Goal: Task Accomplishment & Management: Use online tool/utility

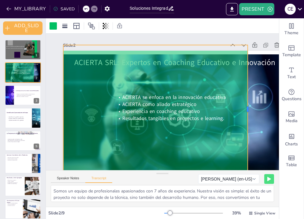
drag, startPoint x: 192, startPoint y: 111, endPoint x: 248, endPoint y: 127, distance: 58.5
click at [248, 127] on div at bounding box center [249, 109] width 5 height 128
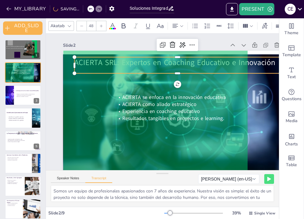
click at [263, 65] on span "ACIERTA SRL: Expertos en Coaching Educativo e Innovación" at bounding box center [174, 62] width 200 height 10
click at [195, 45] on div at bounding box center [192, 45] width 10 height 10
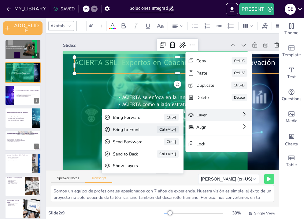
click at [131, 129] on div "Bring to Front" at bounding box center [126, 130] width 27 height 6
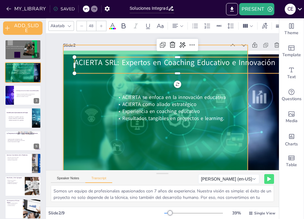
click at [175, 147] on div at bounding box center [155, 109] width 184 height 128
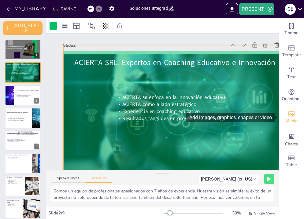
drag, startPoint x: 248, startPoint y: 111, endPoint x: 281, endPoint y: 113, distance: 33.4
click at [281, 113] on div "Document fonts Akatab Abel Recently used Abel Akatab Roboto Popular fonts Lato …" at bounding box center [152, 118] width 304 height 201
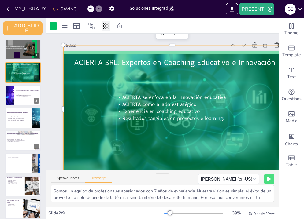
click at [107, 26] on icon at bounding box center [106, 26] width 6 height 6
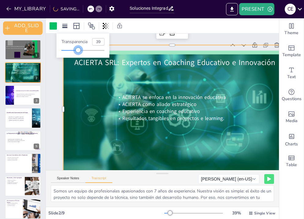
drag, startPoint x: 85, startPoint y: 51, endPoint x: 78, endPoint y: 52, distance: 7.4
click at [78, 52] on div at bounding box center [77, 50] width 5 height 5
type input "38"
click at [98, 93] on div at bounding box center [171, 109] width 217 height 128
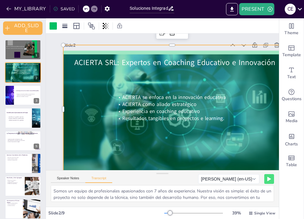
click at [98, 93] on div at bounding box center [171, 109] width 217 height 128
click at [53, 25] on div at bounding box center [52, 25] width 7 height 7
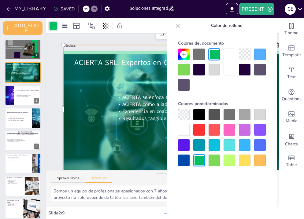
click at [247, 114] on div at bounding box center [245, 115] width 12 height 12
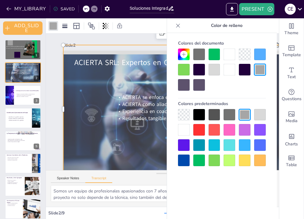
click at [260, 114] on div at bounding box center [260, 115] width 12 height 12
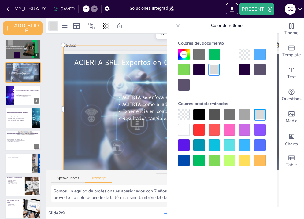
click at [229, 113] on div at bounding box center [229, 115] width 12 height 12
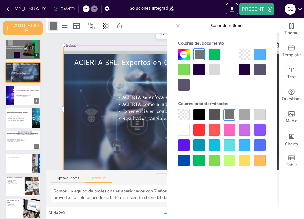
click at [213, 66] on div at bounding box center [214, 70] width 12 height 12
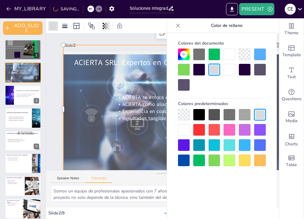
click at [107, 28] on icon at bounding box center [106, 26] width 6 height 6
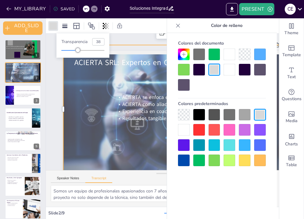
click at [214, 57] on div at bounding box center [214, 55] width 12 height 12
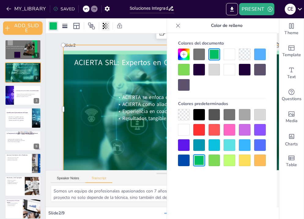
click at [106, 26] on icon at bounding box center [105, 26] width 1 height 6
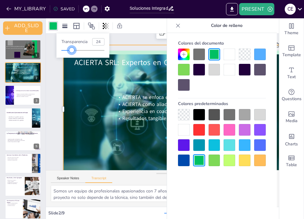
type input "23"
drag, startPoint x: 78, startPoint y: 50, endPoint x: 71, endPoint y: 51, distance: 6.8
click at [71, 51] on div at bounding box center [71, 50] width 5 height 5
click at [103, 112] on div at bounding box center [171, 109] width 217 height 128
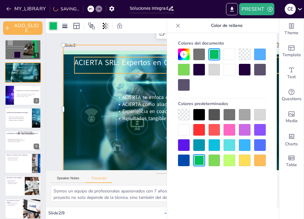
click at [122, 60] on span "ACIERTA SRL: Expertos en Coaching Educativo e Innovación" at bounding box center [174, 62] width 200 height 10
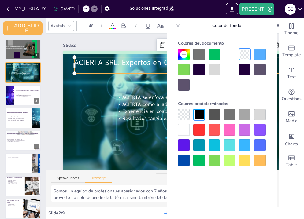
click at [176, 27] on icon at bounding box center [178, 26] width 4 height 4
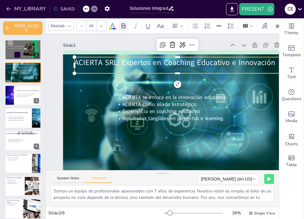
click at [122, 26] on icon at bounding box center [123, 25] width 7 height 7
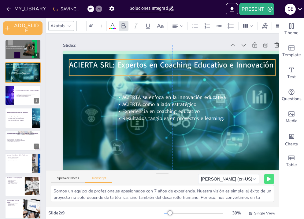
drag, startPoint x: 107, startPoint y: 64, endPoint x: 103, endPoint y: 66, distance: 4.4
click at [103, 66] on span "ACIERTA SRL: Expertos en Coaching Educativo e Innovación" at bounding box center [171, 65] width 204 height 10
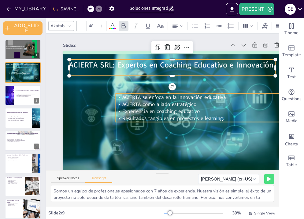
click at [136, 104] on span "ACIERTA como aliado estratégico" at bounding box center [159, 104] width 74 height 7
type input "32"
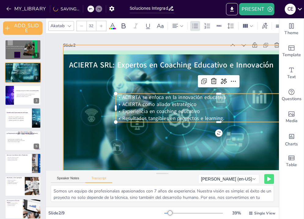
click at [94, 111] on div at bounding box center [171, 109] width 217 height 128
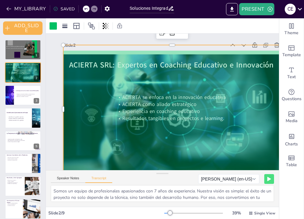
drag, startPoint x: 171, startPoint y: 45, endPoint x: 168, endPoint y: 89, distance: 44.1
click at [168, 89] on div "Slide 2 ACIERTA se enfoca en la innovación educativa ACIERTA como aliado estrat…" at bounding box center [177, 110] width 229 height 138
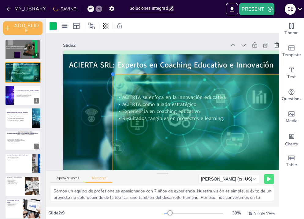
drag, startPoint x: 63, startPoint y: 46, endPoint x: 113, endPoint y: 120, distance: 89.4
click at [113, 120] on div "ACIERTA se enfoca en la innovación educativa ACIERTA como aliado estratégico Ex…" at bounding box center [177, 115] width 229 height 129
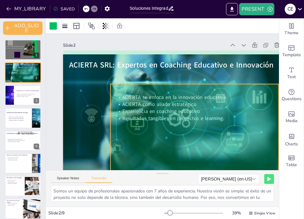
drag, startPoint x: 200, startPoint y: 85, endPoint x: 198, endPoint y: 95, distance: 10.1
click at [198, 95] on div at bounding box center [194, 133] width 168 height 99
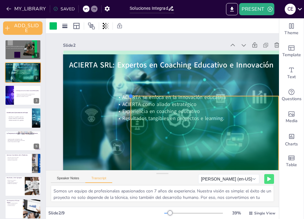
drag, startPoint x: 111, startPoint y: 84, endPoint x: 133, endPoint y: 129, distance: 50.5
click at [133, 129] on div "ACIERTA se enfoca en la innovación educativa ACIERTA como aliado estratégico Ex…" at bounding box center [177, 115] width 229 height 129
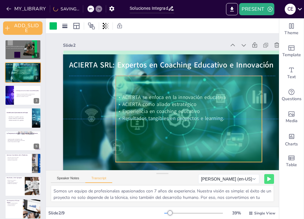
drag, startPoint x: 182, startPoint y: 127, endPoint x: 163, endPoint y: 104, distance: 28.9
click at [163, 104] on div at bounding box center [188, 119] width 146 height 86
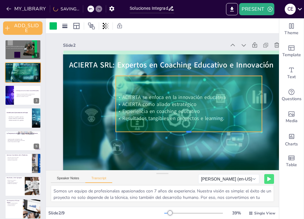
drag, startPoint x: 189, startPoint y: 164, endPoint x: 185, endPoint y: 133, distance: 30.5
click at [185, 133] on div at bounding box center [188, 134] width 146 height 5
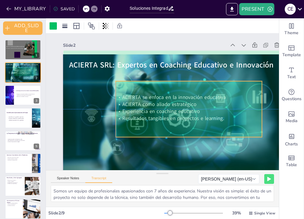
drag, startPoint x: 188, startPoint y: 77, endPoint x: 187, endPoint y: 84, distance: 7.1
click at [187, 84] on div at bounding box center [188, 109] width 146 height 56
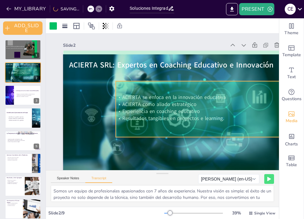
drag, startPoint x: 263, startPoint y: 110, endPoint x: 290, endPoint y: 114, distance: 26.9
click at [290, 114] on div "Document fonts Akatab Abel Recently used Abel Akatab Roboto Popular fonts Lato …" at bounding box center [152, 118] width 304 height 201
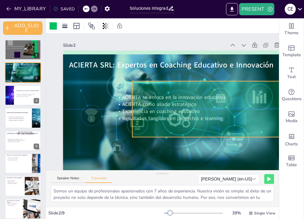
drag, startPoint x: 121, startPoint y: 105, endPoint x: 137, endPoint y: 105, distance: 16.8
click at [137, 105] on div at bounding box center [218, 109] width 173 height 56
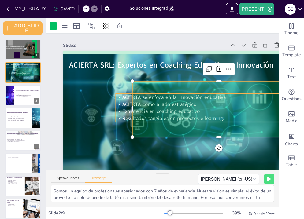
click at [126, 108] on span "Experiencia en coaching educativo" at bounding box center [161, 111] width 78 height 7
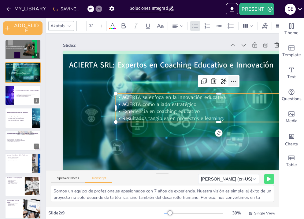
click at [233, 81] on icon at bounding box center [233, 81] width 5 height 1
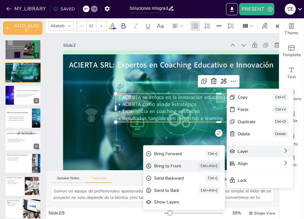
click at [184, 164] on div "Bring to Front Ctrl+Alt+]" at bounding box center [184, 166] width 82 height 12
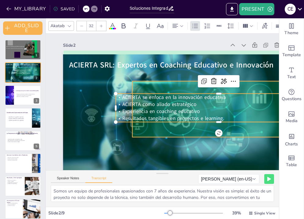
click at [149, 129] on div at bounding box center [218, 109] width 173 height 56
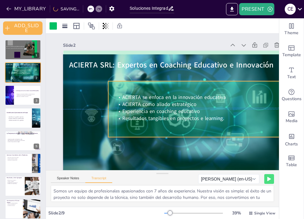
drag, startPoint x: 149, startPoint y: 129, endPoint x: 127, endPoint y: 129, distance: 22.3
click at [127, 129] on div at bounding box center [194, 109] width 173 height 56
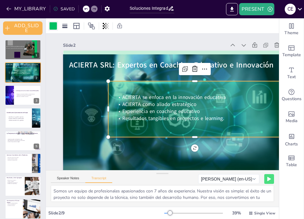
click at [51, 26] on div at bounding box center [52, 25] width 7 height 7
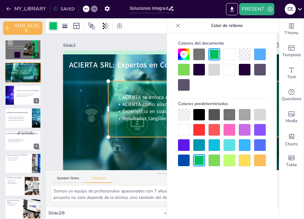
click at [199, 55] on div at bounding box center [199, 55] width 12 height 12
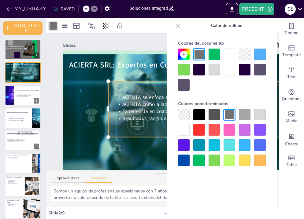
click at [200, 112] on div at bounding box center [199, 115] width 12 height 12
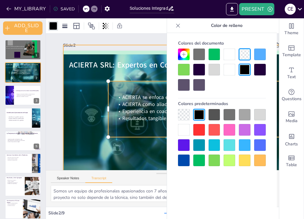
click at [75, 125] on div at bounding box center [171, 109] width 217 height 128
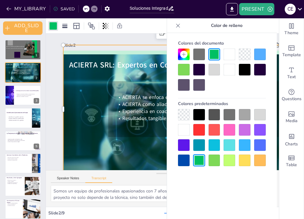
click at [184, 52] on icon at bounding box center [183, 54] width 5 height 5
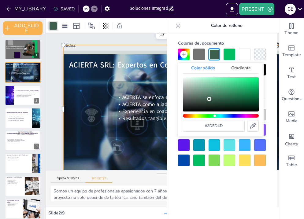
click at [209, 99] on div "Color" at bounding box center [221, 94] width 76 height 34
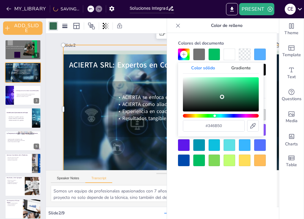
type input "#346d51"
drag, startPoint x: 210, startPoint y: 98, endPoint x: 222, endPoint y: 97, distance: 12.0
click at [222, 97] on div "Color" at bounding box center [222, 97] width 4 height 4
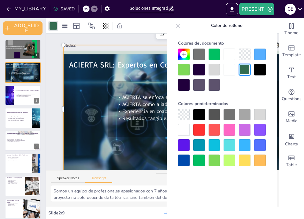
click at [177, 24] on icon at bounding box center [178, 26] width 6 height 6
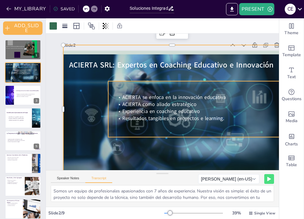
click at [224, 126] on div at bounding box center [194, 109] width 173 height 56
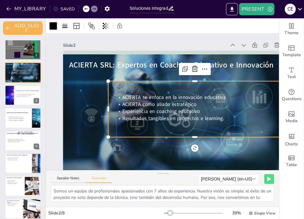
click at [52, 27] on div at bounding box center [52, 25] width 7 height 7
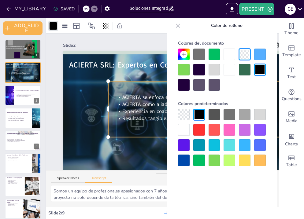
click at [245, 72] on div at bounding box center [245, 70] width 12 height 12
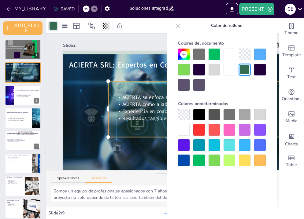
click at [106, 27] on icon at bounding box center [106, 26] width 6 height 6
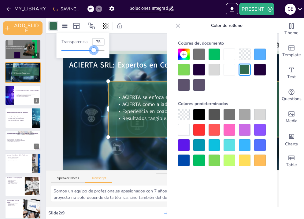
drag, startPoint x: 73, startPoint y: 50, endPoint x: 94, endPoint y: 53, distance: 21.3
click at [94, 53] on div "Transparencia 75" at bounding box center [83, 45] width 53 height 24
type input "76"
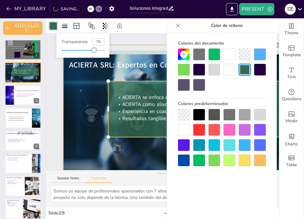
click at [90, 107] on div at bounding box center [171, 109] width 217 height 128
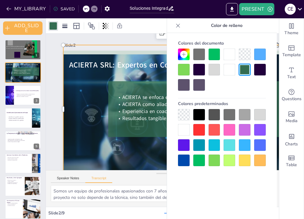
click at [178, 27] on icon at bounding box center [178, 26] width 6 height 6
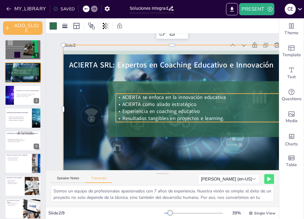
click at [178, 99] on span "ACIERTA se enfoca en la innovación educativa" at bounding box center [173, 96] width 103 height 7
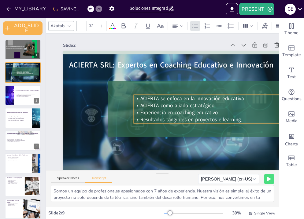
drag, startPoint x: 178, startPoint y: 99, endPoint x: 196, endPoint y: 99, distance: 18.0
click at [196, 99] on span "ACIERTA se enfoca en la innovación educativa" at bounding box center [191, 98] width 103 height 7
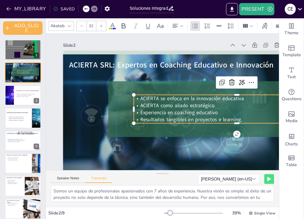
click at [103, 28] on div at bounding box center [101, 26] width 10 height 10
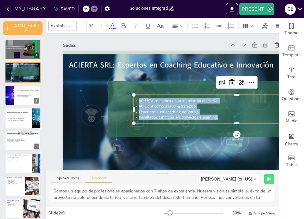
drag, startPoint x: 224, startPoint y: 118, endPoint x: 136, endPoint y: 101, distance: 89.4
click at [136, 101] on div "ACIERTA se enfoca en la innovación educativa ACIERTA como aliado estratégico Ex…" at bounding box center [236, 109] width 206 height 22
click at [101, 27] on icon at bounding box center [101, 26] width 4 height 4
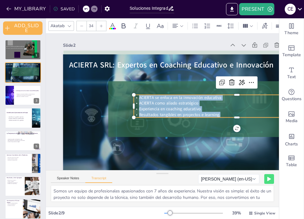
click at [101, 27] on icon at bounding box center [101, 26] width 4 height 4
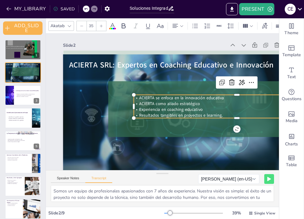
click at [101, 27] on icon at bounding box center [101, 26] width 4 height 4
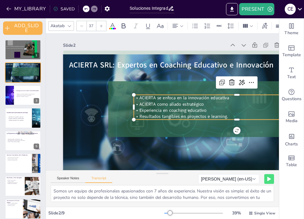
click at [101, 27] on icon at bounding box center [101, 26] width 4 height 4
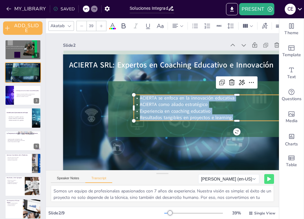
click at [101, 27] on icon at bounding box center [101, 26] width 4 height 4
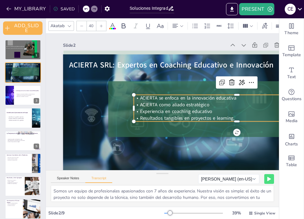
click at [101, 27] on icon at bounding box center [101, 26] width 4 height 4
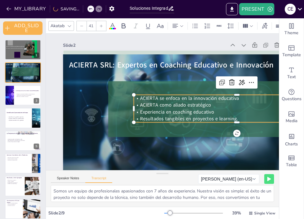
click at [101, 27] on icon at bounding box center [101, 26] width 4 height 4
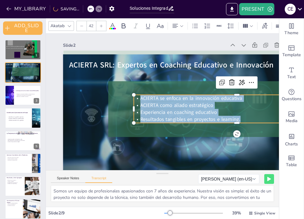
click at [101, 27] on icon at bounding box center [101, 26] width 4 height 4
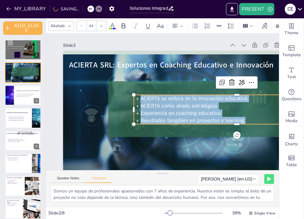
click at [101, 27] on icon at bounding box center [101, 26] width 4 height 4
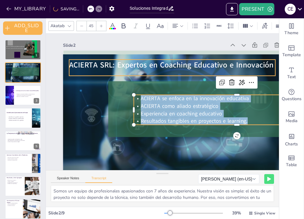
click at [97, 66] on span "ACIERTA SRL: Expertos en Coaching Educativo e Innovación" at bounding box center [171, 65] width 204 height 10
type input "48"
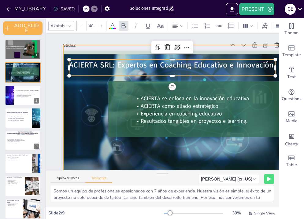
click at [74, 116] on div at bounding box center [171, 109] width 217 height 128
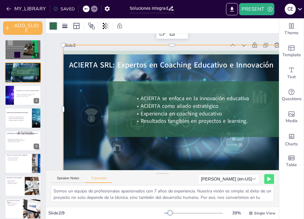
click at [55, 26] on div at bounding box center [52, 25] width 7 height 7
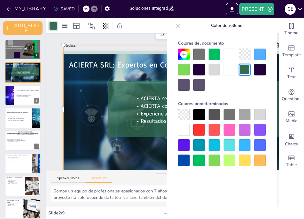
click at [216, 56] on div at bounding box center [214, 55] width 12 height 12
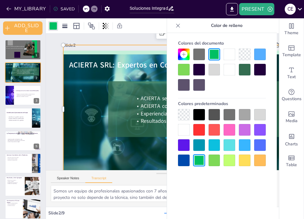
click at [78, 145] on div at bounding box center [171, 109] width 217 height 128
click at [102, 39] on div "Slide 1 Innovación y Colaboración para Potenciar el Impacto Social Una Propuest…" at bounding box center [177, 107] width 229 height 146
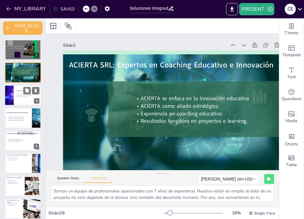
click at [19, 99] on div at bounding box center [23, 95] width 37 height 21
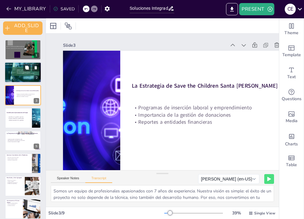
click at [8, 73] on div at bounding box center [22, 71] width 35 height 20
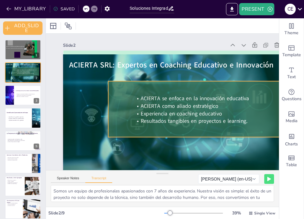
click at [111, 105] on div at bounding box center [194, 109] width 173 height 56
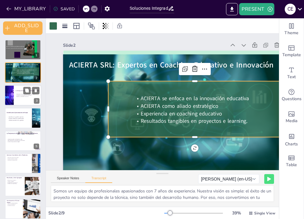
click at [9, 95] on div at bounding box center [9, 95] width 44 height 21
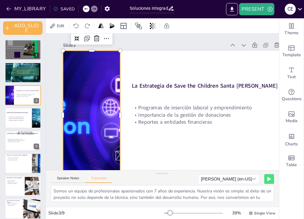
click at [97, 121] on div at bounding box center [91, 115] width 271 height 129
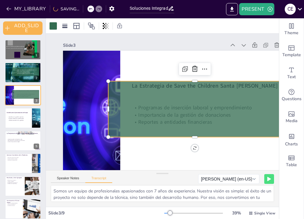
click at [267, 118] on div at bounding box center [194, 109] width 173 height 56
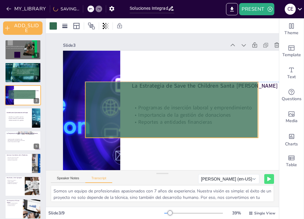
drag, startPoint x: 267, startPoint y: 118, endPoint x: 243, endPoint y: 118, distance: 23.8
click at [243, 118] on div at bounding box center [171, 110] width 173 height 56
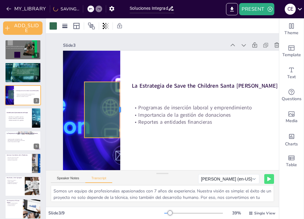
drag, startPoint x: 258, startPoint y: 111, endPoint x: 121, endPoint y: 124, distance: 137.4
click at [121, 124] on div at bounding box center [122, 110] width 5 height 56
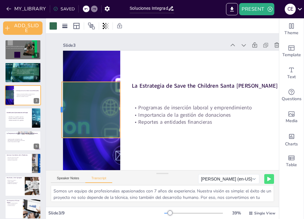
drag, startPoint x: 84, startPoint y: 109, endPoint x: 61, endPoint y: 111, distance: 22.7
click at [61, 111] on div at bounding box center [59, 110] width 5 height 56
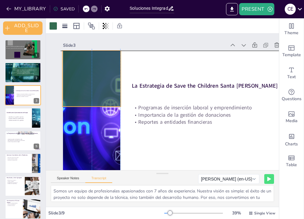
drag, startPoint x: 91, startPoint y: 82, endPoint x: 89, endPoint y: 50, distance: 32.1
click at [89, 51] on div at bounding box center [91, 79] width 58 height 56
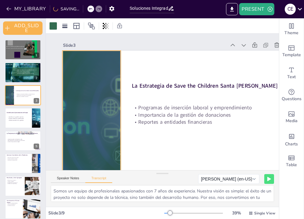
drag, startPoint x: 92, startPoint y: 107, endPoint x: 87, endPoint y: 170, distance: 63.1
click at [87, 170] on div "Slide 1 Innovación y Colaboración para Potenciar el Impacto Social Una Propuest…" at bounding box center [162, 120] width 233 height 173
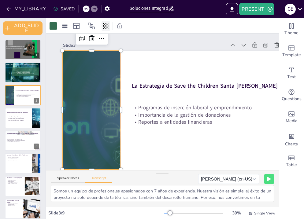
click at [105, 23] on icon at bounding box center [105, 26] width 1 height 6
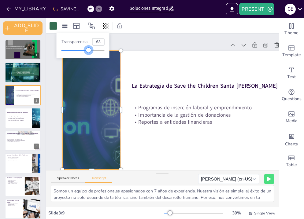
drag, startPoint x: 95, startPoint y: 49, endPoint x: 88, endPoint y: 50, distance: 6.8
click at [88, 50] on div at bounding box center [88, 50] width 5 height 5
type input "62"
click at [137, 41] on div "Slide 3" at bounding box center [177, 45] width 229 height 9
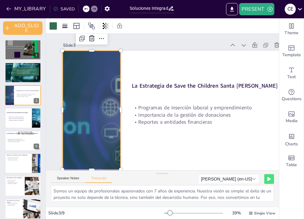
click at [137, 41] on div "Slide 3" at bounding box center [177, 45] width 229 height 9
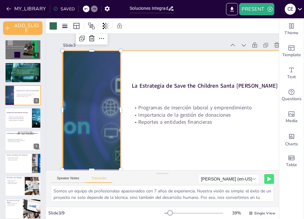
click at [138, 71] on div at bounding box center [177, 115] width 229 height 129
click at [82, 107] on div at bounding box center [91, 110] width 58 height 119
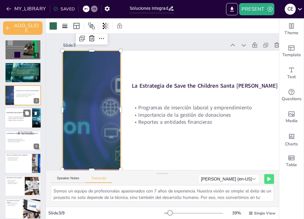
click at [22, 120] on p "Optimización de la gestión" at bounding box center [19, 120] width 24 height 2
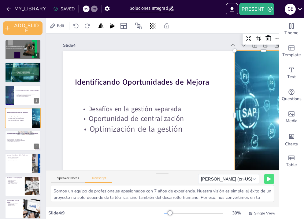
click at [271, 91] on div at bounding box center [263, 115] width 228 height 129
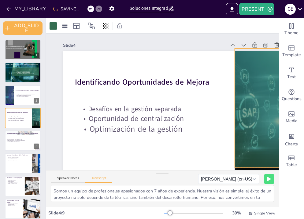
drag, startPoint x: 82, startPoint y: 99, endPoint x: 254, endPoint y: 96, distance: 171.7
click at [254, 96] on div at bounding box center [264, 108] width 58 height 119
click at [264, 170] on div at bounding box center [264, 172] width 58 height 5
click at [20, 163] on div at bounding box center [23, 163] width 37 height 21
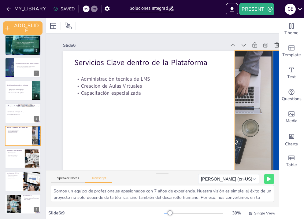
click at [258, 72] on div at bounding box center [263, 115] width 229 height 129
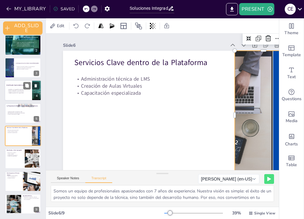
click at [28, 95] on div at bounding box center [23, 90] width 37 height 21
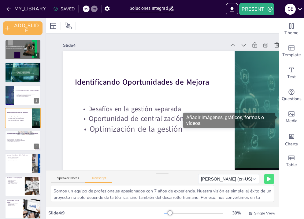
click at [266, 117] on div "Añadir imágenes, gráficos, formas o vídeos." at bounding box center [229, 120] width 92 height 15
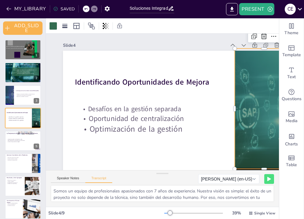
click at [265, 88] on div at bounding box center [264, 109] width 58 height 120
click at [33, 169] on div at bounding box center [36, 163] width 37 height 21
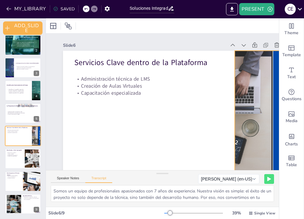
click at [263, 97] on div at bounding box center [263, 115] width 229 height 129
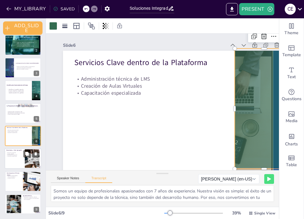
click at [29, 162] on div at bounding box center [32, 158] width 28 height 19
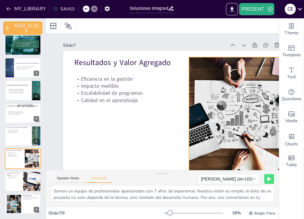
click at [220, 91] on div at bounding box center [234, 115] width 173 height 116
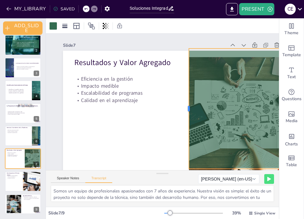
drag, startPoint x: 234, startPoint y: 110, endPoint x: 188, endPoint y: 112, distance: 46.5
click at [188, 112] on div at bounding box center [186, 109] width 5 height 120
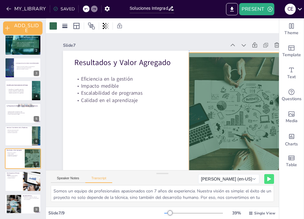
click at [237, 119] on div at bounding box center [241, 113] width 105 height 120
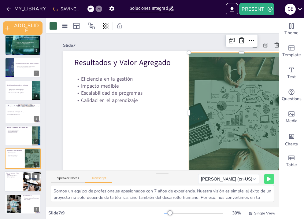
click at [19, 183] on div at bounding box center [23, 181] width 37 height 21
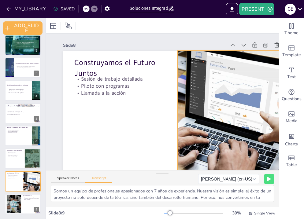
click at [206, 95] on div at bounding box center [234, 115] width 193 height 129
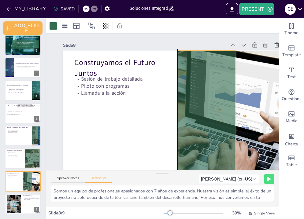
drag, startPoint x: 235, startPoint y: 110, endPoint x: 178, endPoint y: 111, distance: 57.1
click at [178, 111] on div at bounding box center [206, 111] width 58 height 120
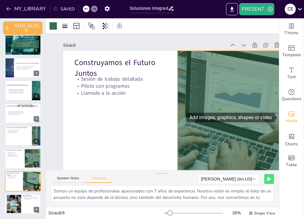
drag, startPoint x: 236, startPoint y: 111, endPoint x: 283, endPoint y: 112, distance: 47.1
click at [283, 112] on div "Document fonts Akatab Abel Recently used Abel Akatab Roboto Popular fonts Lato …" at bounding box center [152, 118] width 304 height 201
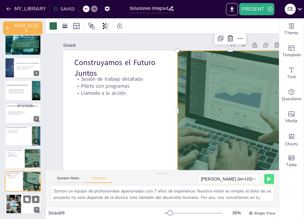
click at [26, 205] on div at bounding box center [23, 204] width 37 height 21
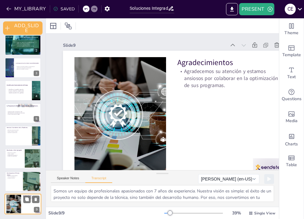
scroll to position [9, 0]
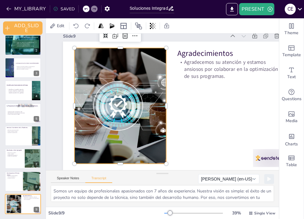
click at [122, 136] on div at bounding box center [120, 106] width 174 height 116
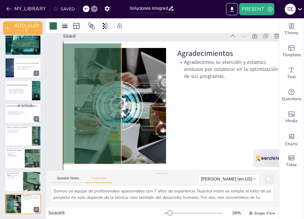
drag, startPoint x: 258, startPoint y: 122, endPoint x: 86, endPoint y: 124, distance: 172.3
click at [86, 124] on div at bounding box center [92, 104] width 58 height 120
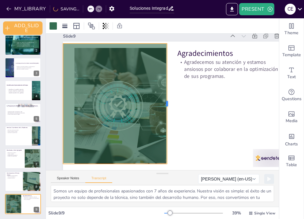
drag, startPoint x: 121, startPoint y: 104, endPoint x: 166, endPoint y: 116, distance: 46.7
click at [167, 116] on div at bounding box center [169, 104] width 5 height 120
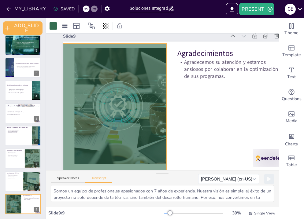
drag, startPoint x: 115, startPoint y: 164, endPoint x: 113, endPoint y: 172, distance: 8.4
click at [113, 172] on div "Slide 1 Innovación y Colaboración para Potenciar el Impacto Social Una Propuest…" at bounding box center [162, 120] width 233 height 173
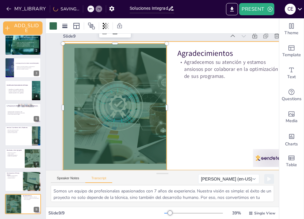
click at [212, 137] on div at bounding box center [177, 106] width 229 height 129
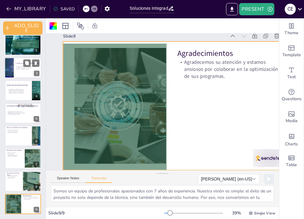
click at [9, 70] on div at bounding box center [8, 66] width 9 height 19
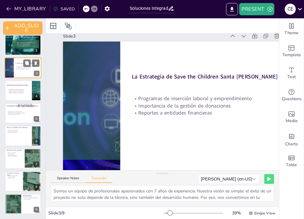
scroll to position [0, 0]
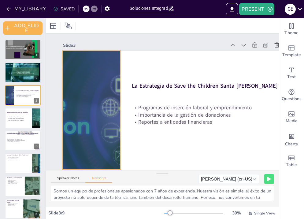
click at [74, 98] on div at bounding box center [91, 110] width 58 height 119
click at [107, 29] on div at bounding box center [105, 26] width 9 height 10
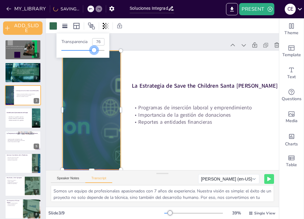
type input "78"
drag, startPoint x: 89, startPoint y: 51, endPoint x: 96, endPoint y: 52, distance: 6.6
click at [96, 52] on div at bounding box center [95, 50] width 5 height 5
click at [141, 44] on div "Slide 3" at bounding box center [144, 45] width 163 height 6
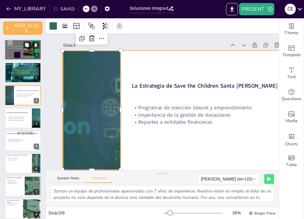
click at [17, 49] on p "Una Propuesta Estratégica de ACIERTA SRL para Save the Children" at bounding box center [19, 48] width 26 height 1
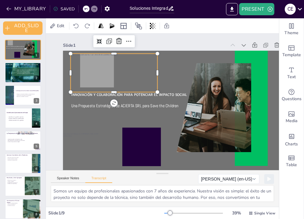
click at [101, 85] on div at bounding box center [114, 72] width 87 height 38
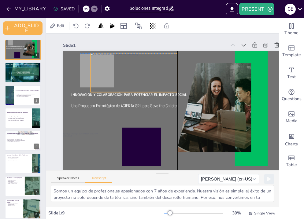
drag, startPoint x: 83, startPoint y: 85, endPoint x: 101, endPoint y: 85, distance: 18.0
click at [101, 85] on div at bounding box center [133, 72] width 87 height 38
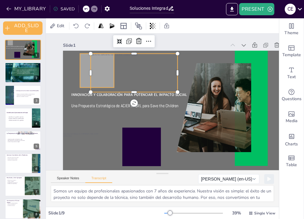
click at [84, 80] on div at bounding box center [97, 70] width 34 height 34
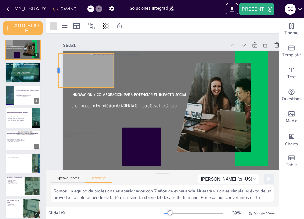
drag, startPoint x: 79, startPoint y: 72, endPoint x: 58, endPoint y: 67, distance: 21.9
click at [58, 67] on div at bounding box center [56, 70] width 5 height 34
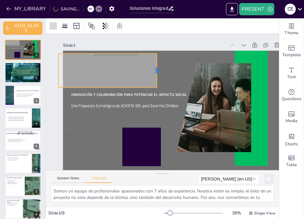
drag, startPoint x: 115, startPoint y: 71, endPoint x: 158, endPoint y: 72, distance: 42.8
click at [158, 72] on div at bounding box center [159, 70] width 5 height 34
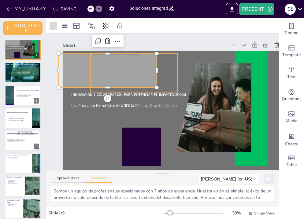
click at [129, 71] on div at bounding box center [133, 72] width 87 height 38
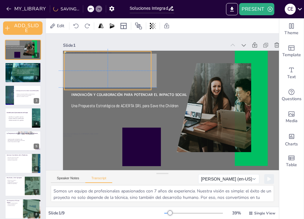
drag, startPoint x: 129, startPoint y: 71, endPoint x: 101, endPoint y: 67, distance: 28.5
click at [101, 67] on div at bounding box center [107, 70] width 87 height 38
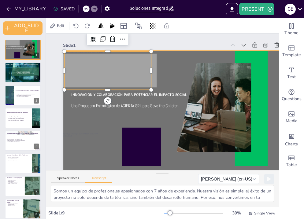
click at [172, 142] on div at bounding box center [177, 115] width 229 height 129
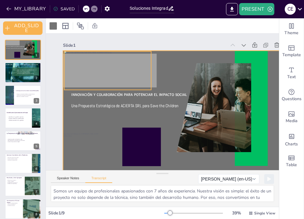
click at [151, 77] on div "Innovación y Colaboración para Potenciar el Impacto Social Una Propuesta Estrat…" at bounding box center [177, 115] width 229 height 129
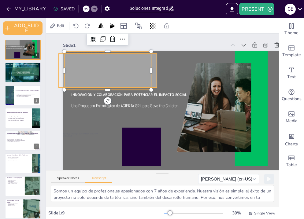
click at [154, 81] on div at bounding box center [108, 70] width 98 height 34
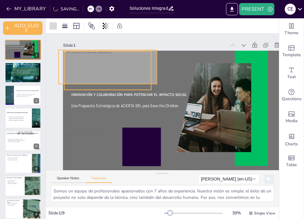
click at [108, 70] on div at bounding box center [107, 70] width 87 height 38
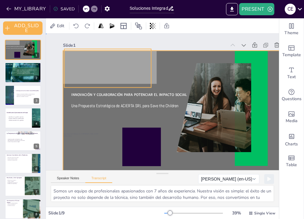
click at [174, 79] on div at bounding box center [177, 115] width 229 height 129
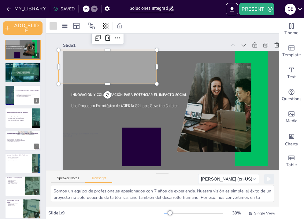
click at [153, 79] on div at bounding box center [108, 67] width 98 height 34
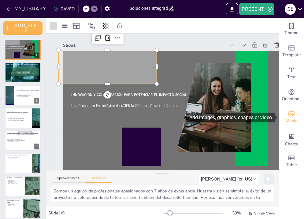
click at [293, 119] on span "Media" at bounding box center [291, 121] width 12 height 7
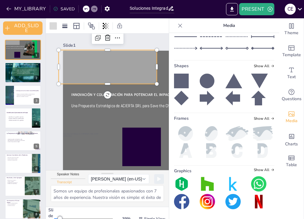
scroll to position [146, 0]
click at [273, 118] on icon at bounding box center [272, 119] width 4 height 4
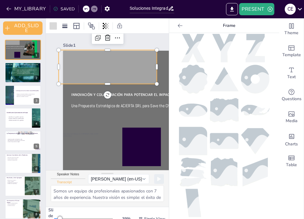
scroll to position [304, 0]
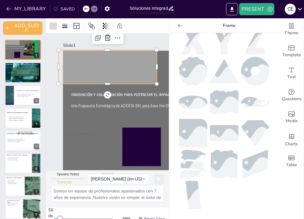
click at [194, 137] on img at bounding box center [193, 133] width 28 height 28
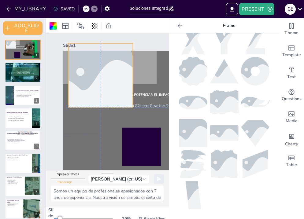
drag, startPoint x: 161, startPoint y: 130, endPoint x: 82, endPoint y: 89, distance: 89.3
click at [82, 89] on div at bounding box center [100, 75] width 97 height 64
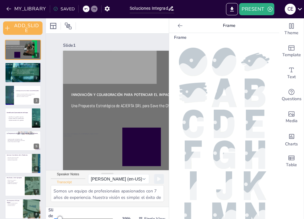
scroll to position [0, 0]
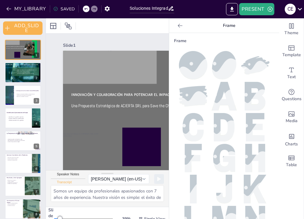
click at [219, 67] on img at bounding box center [224, 65] width 24 height 28
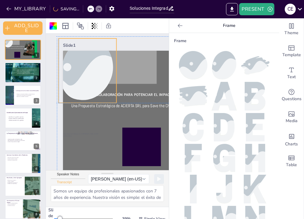
drag, startPoint x: 159, startPoint y: 113, endPoint x: 66, endPoint y: 69, distance: 102.3
click at [66, 69] on div at bounding box center [87, 70] width 97 height 64
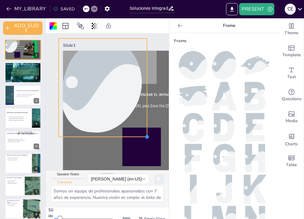
drag, startPoint x: 117, startPoint y: 103, endPoint x: 148, endPoint y: 110, distance: 31.3
click at [148, 110] on div "Innovación y Colaboración para Potenciar el Impacto Social Una Propuesta Estrat…" at bounding box center [177, 115] width 229 height 129
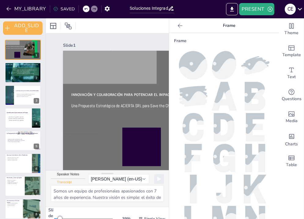
click at [180, 28] on icon at bounding box center [180, 26] width 6 height 6
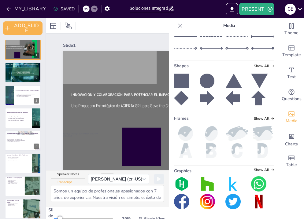
scroll to position [146, 0]
click at [273, 64] on icon at bounding box center [272, 66] width 4 height 4
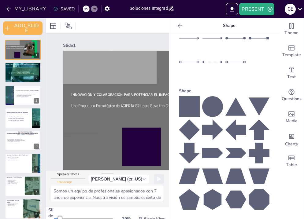
scroll to position [61, 0]
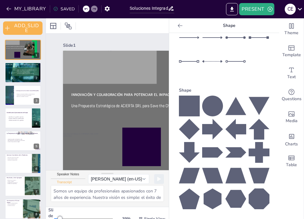
click at [180, 26] on icon at bounding box center [180, 26] width 6 height 6
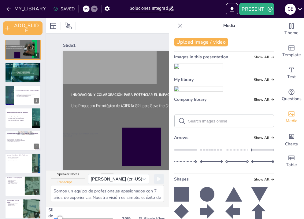
click at [180, 26] on icon at bounding box center [180, 26] width 6 height 6
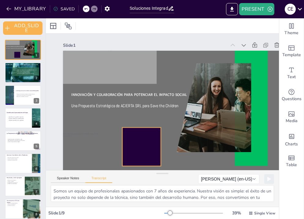
click at [140, 142] on div at bounding box center [141, 147] width 38 height 38
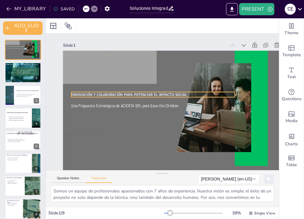
click at [133, 96] on span "Innovación y Colaboración para Potenciar el Impacto Social" at bounding box center [128, 94] width 115 height 5
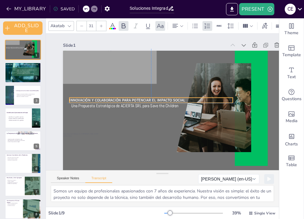
drag, startPoint x: 133, startPoint y: 96, endPoint x: 129, endPoint y: 100, distance: 5.6
click at [129, 100] on span "Innovación y Colaboración para Potenciar el Impacto Social" at bounding box center [126, 100] width 115 height 5
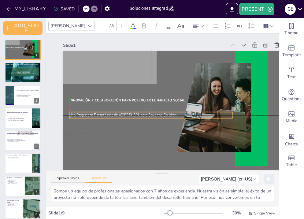
drag, startPoint x: 126, startPoint y: 107, endPoint x: 122, endPoint y: 115, distance: 9.1
click at [122, 115] on p "Una Propuesta Estratégica de ACIERTA SRL para Save the Children" at bounding box center [150, 115] width 163 height 6
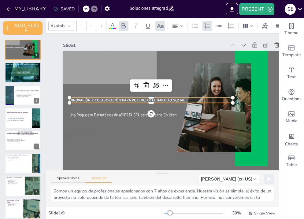
type input "31"
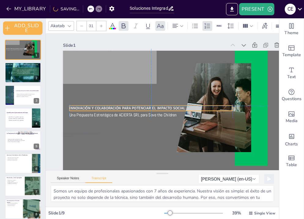
drag, startPoint x: 119, startPoint y: 101, endPoint x: 118, endPoint y: 108, distance: 6.5
click at [118, 108] on span "Innovación y Colaboración para Potenciar el Impacto Social" at bounding box center [126, 108] width 115 height 5
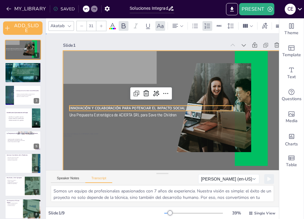
click at [128, 130] on div at bounding box center [177, 115] width 229 height 129
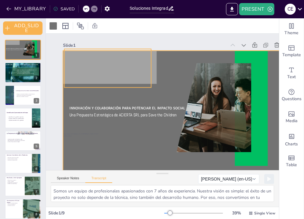
click at [149, 75] on div at bounding box center [107, 68] width 87 height 38
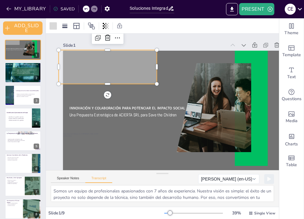
click at [156, 78] on div at bounding box center [108, 67] width 98 height 34
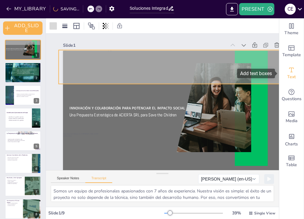
drag, startPoint x: 157, startPoint y: 68, endPoint x: 286, endPoint y: 78, distance: 129.8
click at [286, 78] on div "Document fonts Akatab Abel Recently used Abel Akatab Roboto Popular fonts Lato …" at bounding box center [152, 118] width 304 height 201
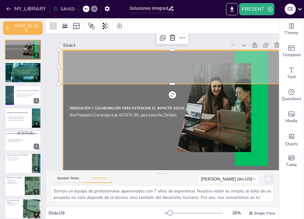
click at [143, 156] on div at bounding box center [177, 115] width 229 height 129
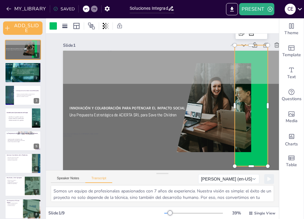
click at [261, 119] on div at bounding box center [250, 105] width 33 height 121
click at [252, 36] on icon at bounding box center [250, 32] width 7 height 7
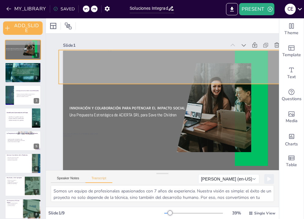
click at [267, 74] on div at bounding box center [173, 67] width 228 height 34
click at [181, 39] on icon at bounding box center [181, 37] width 7 height 7
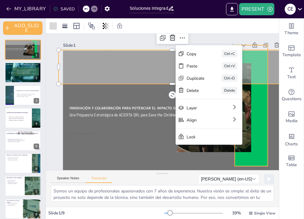
click at [259, 116] on div at bounding box center [250, 105] width 33 height 121
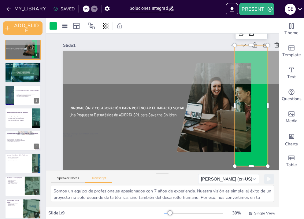
click at [271, 39] on div "Slide 1 Innovación y Colaboración para Potenciar el Impacto Social Una Propuest…" at bounding box center [177, 107] width 229 height 146
click at [257, 121] on div at bounding box center [250, 105] width 33 height 121
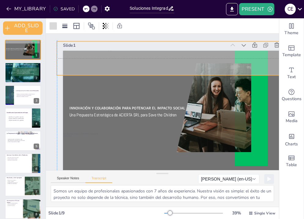
drag, startPoint x: 169, startPoint y: 82, endPoint x: 169, endPoint y: 73, distance: 9.2
click at [169, 72] on div at bounding box center [171, 58] width 228 height 34
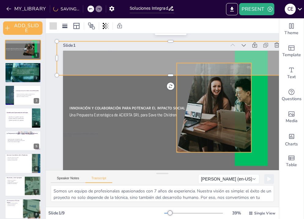
click at [183, 80] on div at bounding box center [214, 107] width 75 height 89
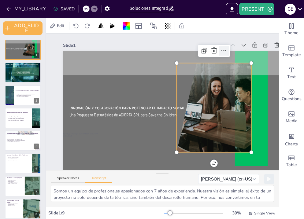
click at [226, 51] on icon at bounding box center [223, 50] width 7 height 7
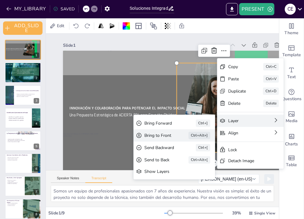
click at [158, 136] on div "Bring to Front" at bounding box center [157, 136] width 27 height 6
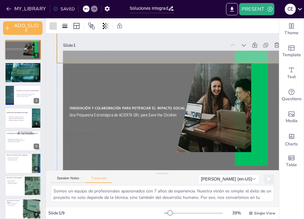
drag, startPoint x: 169, startPoint y: 72, endPoint x: 169, endPoint y: 61, distance: 11.3
click at [169, 60] on div at bounding box center [171, 46] width 228 height 34
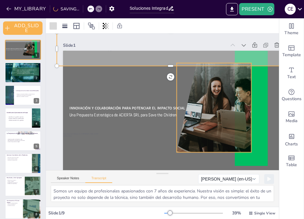
click at [182, 79] on div at bounding box center [214, 107] width 75 height 89
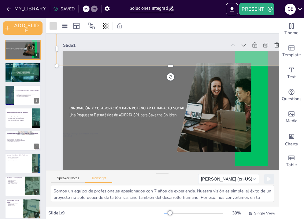
click at [182, 61] on div at bounding box center [171, 49] width 228 height 34
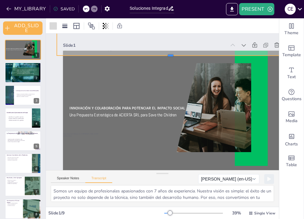
drag, startPoint x: 170, startPoint y: 66, endPoint x: 169, endPoint y: 54, distance: 11.7
click at [169, 56] on div at bounding box center [171, 58] width 228 height 5
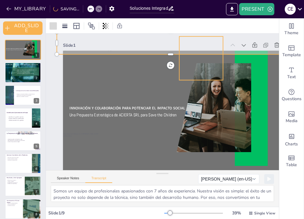
click at [183, 60] on div at bounding box center [201, 58] width 44 height 44
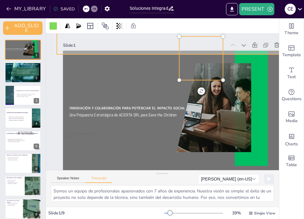
click at [210, 53] on div at bounding box center [171, 43] width 228 height 22
click at [190, 60] on div at bounding box center [201, 58] width 44 height 44
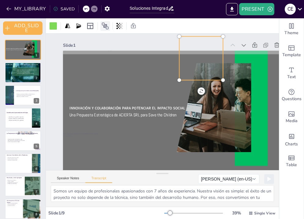
click at [109, 29] on div at bounding box center [105, 26] width 10 height 10
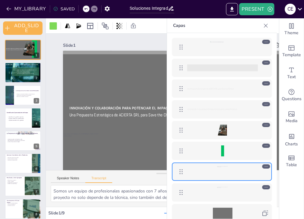
click at [143, 42] on div "Slide 1" at bounding box center [177, 45] width 229 height 9
click at [265, 28] on icon at bounding box center [265, 26] width 6 height 6
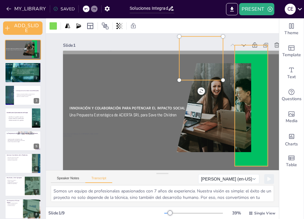
click at [263, 68] on div at bounding box center [250, 105] width 33 height 121
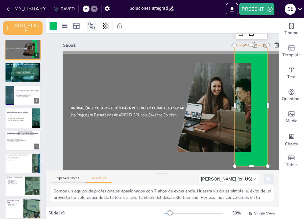
click at [93, 27] on icon at bounding box center [91, 25] width 7 height 7
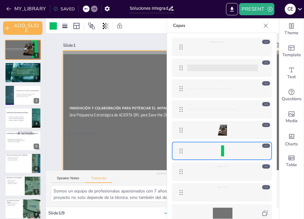
click at [143, 155] on div at bounding box center [177, 115] width 229 height 129
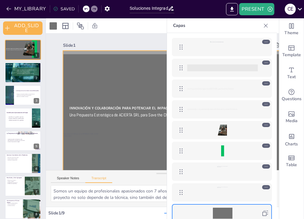
click at [267, 25] on icon at bounding box center [265, 26] width 6 height 6
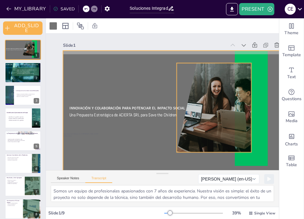
drag, startPoint x: 183, startPoint y: 46, endPoint x: 177, endPoint y: 69, distance: 23.9
click at [177, 69] on div "Slide 1 Innovación y Colaboración para Potenciar el Impacto Social Una Propuest…" at bounding box center [177, 110] width 229 height 138
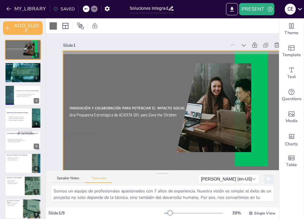
click at [139, 44] on div "Slide 1" at bounding box center [144, 45] width 163 height 6
click at [159, 54] on div at bounding box center [177, 115] width 229 height 129
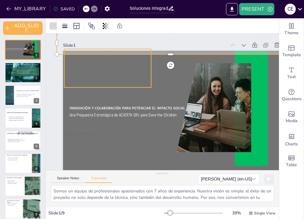
drag, startPoint x: 157, startPoint y: 42, endPoint x: 149, endPoint y: 77, distance: 35.9
click at [149, 77] on div "Slide 1 Innovación y Colaboración para Potenciar el Impacto Social Una Propuest…" at bounding box center [177, 110] width 229 height 138
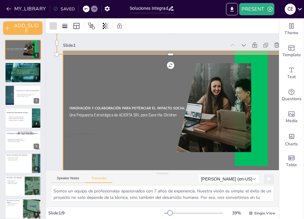
drag, startPoint x: 168, startPoint y: 46, endPoint x: 163, endPoint y: 80, distance: 34.9
click at [163, 80] on div "Slide 1 Innovación y Colaboración para Potenciar el Impacto Social Una Propuest…" at bounding box center [177, 110] width 229 height 138
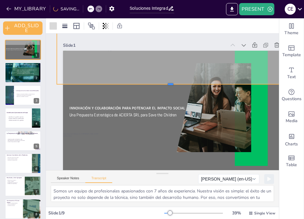
drag, startPoint x: 170, startPoint y: 55, endPoint x: 168, endPoint y: 85, distance: 29.8
click at [168, 85] on div at bounding box center [171, 86] width 228 height 5
click at [174, 56] on div at bounding box center [171, 58] width 228 height 52
click at [64, 28] on icon at bounding box center [65, 26] width 6 height 6
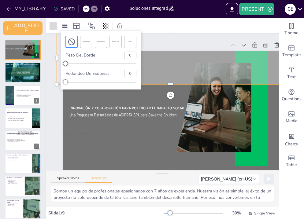
click at [186, 28] on div at bounding box center [162, 25] width 233 height 15
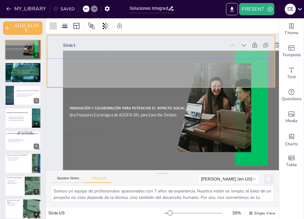
drag, startPoint x: 164, startPoint y: 69, endPoint x: 156, endPoint y: 71, distance: 8.5
click at [156, 71] on div at bounding box center [161, 61] width 228 height 52
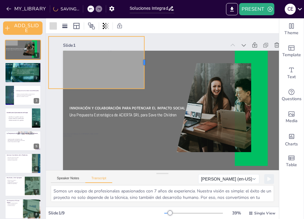
drag, startPoint x: 277, startPoint y: 62, endPoint x: 133, endPoint y: 66, distance: 143.9
click at [144, 66] on div at bounding box center [146, 62] width 5 height 52
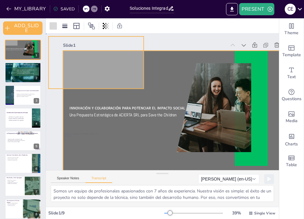
click at [148, 145] on div at bounding box center [177, 115] width 229 height 129
click at [115, 88] on div at bounding box center [96, 62] width 95 height 52
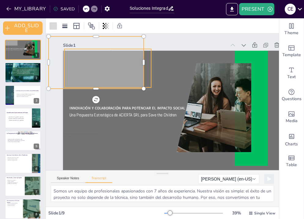
click at [96, 87] on div at bounding box center [107, 68] width 87 height 38
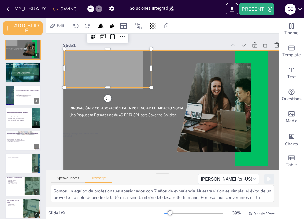
click at [122, 94] on div at bounding box center [177, 115] width 229 height 129
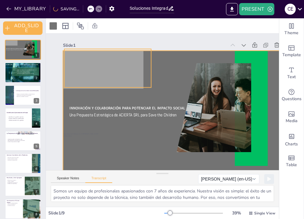
click at [120, 87] on div at bounding box center [107, 68] width 87 height 38
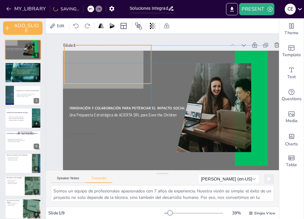
drag, startPoint x: 108, startPoint y: 86, endPoint x: 107, endPoint y: 83, distance: 3.2
click at [107, 83] on div at bounding box center [107, 64] width 87 height 38
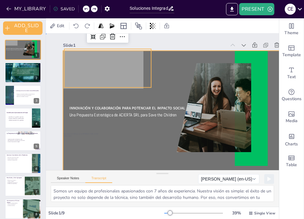
click at [162, 89] on div at bounding box center [177, 115] width 229 height 129
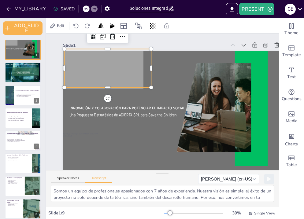
click at [144, 84] on div at bounding box center [107, 68] width 87 height 38
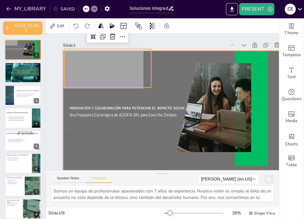
click at [136, 91] on div at bounding box center [177, 115] width 229 height 129
click at [117, 70] on div at bounding box center [107, 68] width 87 height 38
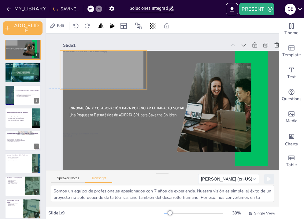
drag, startPoint x: 117, startPoint y: 70, endPoint x: 113, endPoint y: 71, distance: 4.4
click at [113, 71] on div at bounding box center [103, 70] width 87 height 38
click at [110, 72] on div at bounding box center [100, 70] width 87 height 38
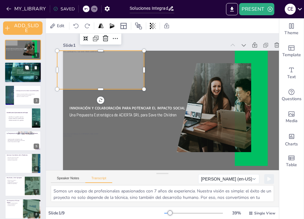
click at [23, 78] on div at bounding box center [22, 71] width 35 height 20
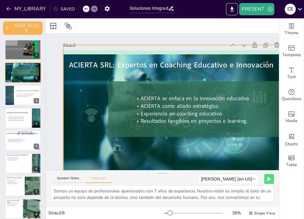
click at [84, 106] on div at bounding box center [171, 109] width 217 height 128
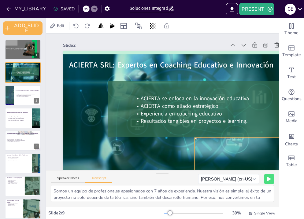
drag, startPoint x: 88, startPoint y: 78, endPoint x: 226, endPoint y: 163, distance: 162.5
click at [226, 163] on div at bounding box center [238, 157] width 87 height 38
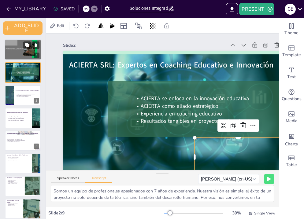
click at [17, 52] on div at bounding box center [23, 49] width 37 height 21
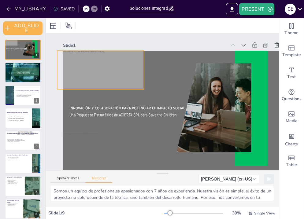
click at [131, 76] on div at bounding box center [100, 70] width 87 height 38
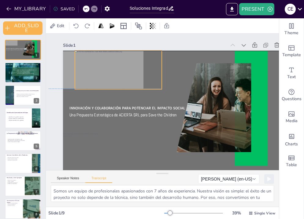
drag, startPoint x: 127, startPoint y: 76, endPoint x: 145, endPoint y: 75, distance: 17.7
click at [145, 75] on div at bounding box center [118, 70] width 87 height 38
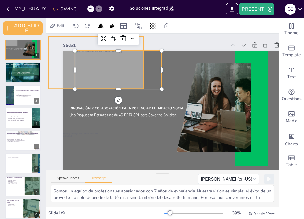
click at [68, 78] on div at bounding box center [96, 62] width 95 height 52
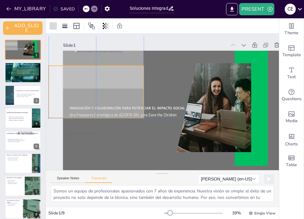
drag, startPoint x: 97, startPoint y: 37, endPoint x: 96, endPoint y: 67, distance: 30.6
click at [96, 67] on div "Slide 1 Innovación y Colaboración para Potenciar el Impacto Social Una Propuest…" at bounding box center [177, 107] width 229 height 146
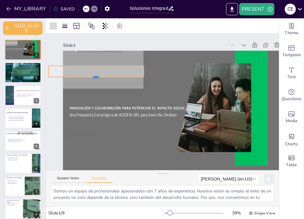
drag, startPoint x: 95, startPoint y: 99, endPoint x: 94, endPoint y: 79, distance: 20.2
click at [94, 79] on div at bounding box center [96, 79] width 95 height 5
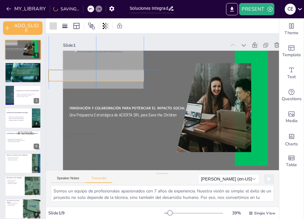
drag, startPoint x: 83, startPoint y: 73, endPoint x: 85, endPoint y: 78, distance: 5.8
click at [85, 78] on div at bounding box center [96, 75] width 95 height 11
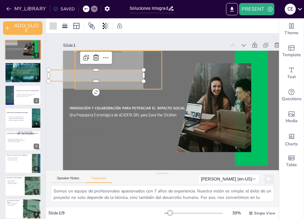
click at [138, 56] on div at bounding box center [118, 70] width 87 height 38
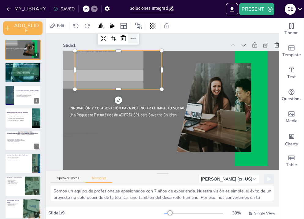
click at [134, 38] on icon at bounding box center [132, 38] width 7 height 7
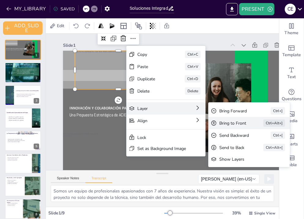
click at [222, 122] on div "Bring to Front" at bounding box center [232, 123] width 27 height 6
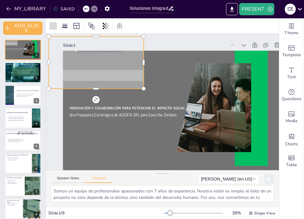
click at [70, 85] on div at bounding box center [96, 62] width 95 height 52
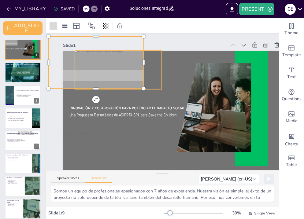
click at [88, 60] on div at bounding box center [118, 70] width 87 height 38
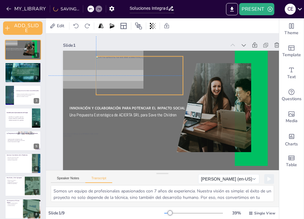
drag, startPoint x: 88, startPoint y: 60, endPoint x: 109, endPoint y: 64, distance: 21.3
click at [109, 64] on div at bounding box center [139, 75] width 87 height 38
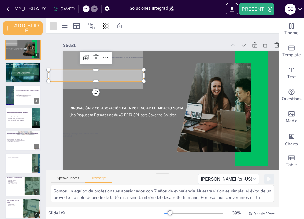
click at [76, 76] on div at bounding box center [96, 75] width 95 height 11
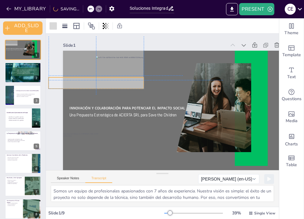
drag, startPoint x: 76, startPoint y: 76, endPoint x: 76, endPoint y: 82, distance: 5.5
click at [76, 82] on div at bounding box center [96, 82] width 95 height 11
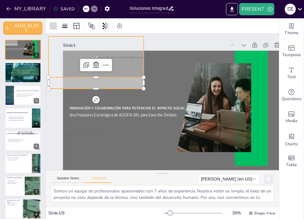
click at [76, 64] on div at bounding box center [96, 62] width 95 height 52
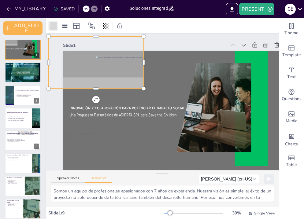
click at [55, 28] on div at bounding box center [52, 25] width 7 height 7
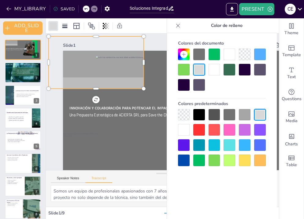
click at [228, 115] on div at bounding box center [229, 115] width 12 height 12
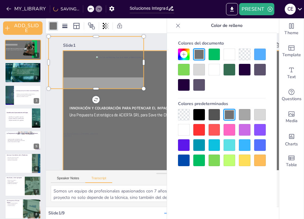
click at [137, 100] on div at bounding box center [177, 115] width 229 height 129
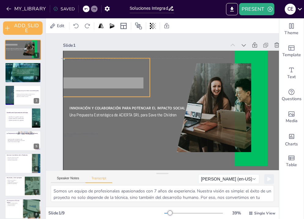
drag, startPoint x: 145, startPoint y: 74, endPoint x: 111, endPoint y: 76, distance: 34.9
click at [111, 76] on div at bounding box center [106, 77] width 87 height 38
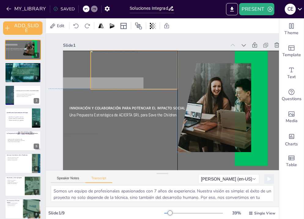
drag, startPoint x: 109, startPoint y: 72, endPoint x: 134, endPoint y: 66, distance: 26.1
click at [134, 66] on div at bounding box center [133, 70] width 87 height 38
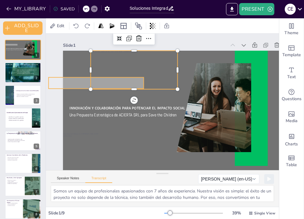
click at [73, 86] on div at bounding box center [96, 82] width 95 height 11
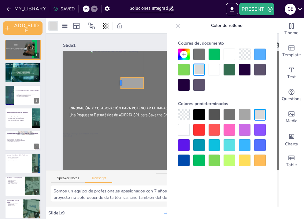
drag, startPoint x: 48, startPoint y: 83, endPoint x: 120, endPoint y: 85, distance: 72.1
click at [120, 85] on div at bounding box center [118, 82] width 5 height 11
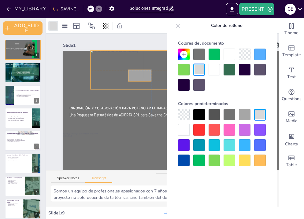
drag, startPoint x: 129, startPoint y: 85, endPoint x: 134, endPoint y: 76, distance: 10.0
click at [134, 76] on div at bounding box center [133, 70] width 87 height 38
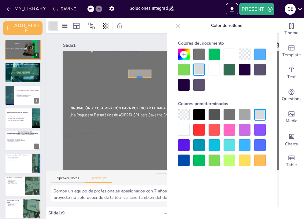
drag, startPoint x: 140, startPoint y: 82, endPoint x: 142, endPoint y: 78, distance: 4.0
click at [142, 78] on div at bounding box center [139, 80] width 23 height 5
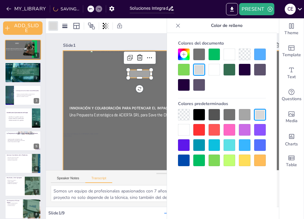
click at [126, 97] on div at bounding box center [177, 115] width 229 height 129
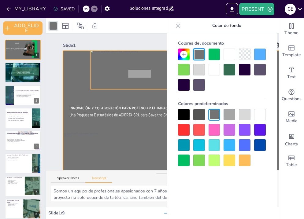
click at [136, 77] on div at bounding box center [133, 70] width 87 height 38
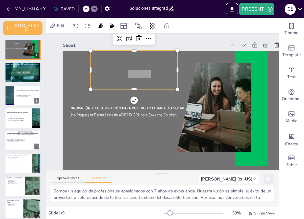
click at [131, 77] on div at bounding box center [133, 70] width 87 height 38
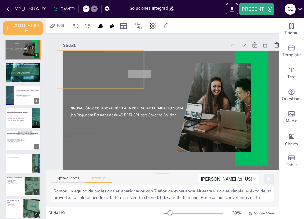
drag, startPoint x: 119, startPoint y: 78, endPoint x: 86, endPoint y: 76, distance: 33.7
click at [86, 76] on div at bounding box center [100, 69] width 87 height 38
click at [148, 75] on div "Innovación y Colaboración para Potenciar el Impacto Social Una Propuesta Estrat…" at bounding box center [177, 115] width 229 height 129
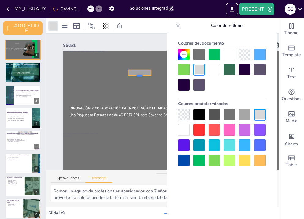
click at [140, 76] on div at bounding box center [139, 78] width 23 height 5
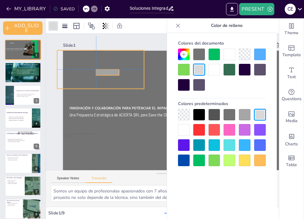
drag, startPoint x: 138, startPoint y: 73, endPoint x: 104, endPoint y: 75, distance: 34.2
click at [104, 75] on div at bounding box center [100, 69] width 87 height 38
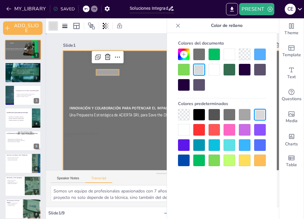
click at [129, 94] on div at bounding box center [177, 115] width 229 height 129
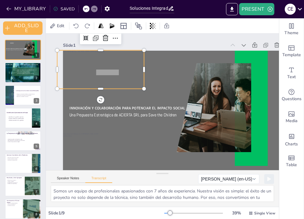
click at [117, 74] on div at bounding box center [100, 69] width 87 height 38
click at [104, 72] on div at bounding box center [100, 69] width 87 height 38
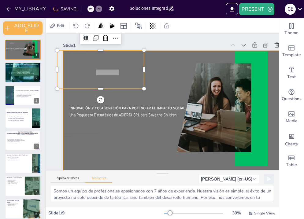
click at [162, 77] on div at bounding box center [177, 115] width 229 height 129
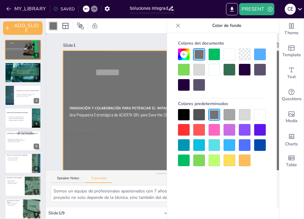
click at [100, 96] on div at bounding box center [177, 115] width 229 height 129
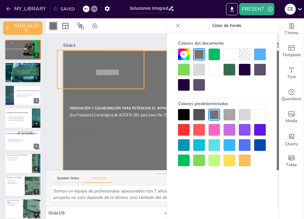
click at [101, 75] on div at bounding box center [100, 69] width 87 height 38
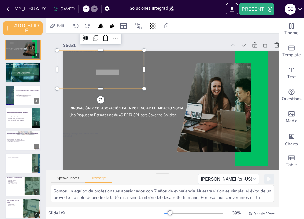
click at [100, 72] on div at bounding box center [100, 69] width 87 height 38
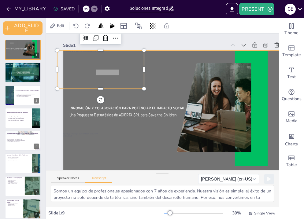
click at [170, 83] on div at bounding box center [177, 115] width 229 height 129
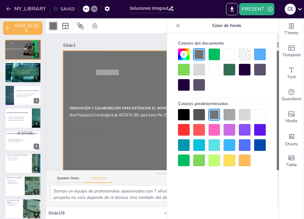
click at [177, 26] on icon at bounding box center [178, 26] width 6 height 6
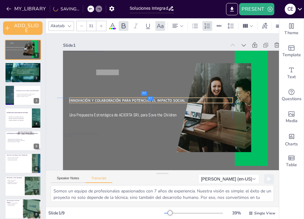
drag, startPoint x: 128, startPoint y: 109, endPoint x: 126, endPoint y: 100, distance: 9.4
click at [126, 100] on span "Innovación y Colaboración para Potenciar el Impacto Social" at bounding box center [126, 100] width 115 height 5
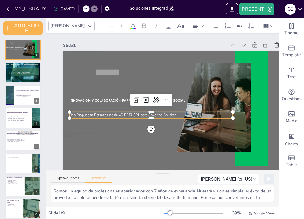
type input "36"
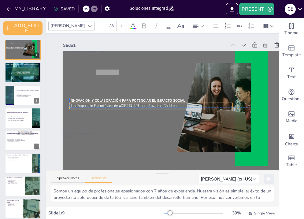
drag, startPoint x: 116, startPoint y: 116, endPoint x: 115, endPoint y: 105, distance: 10.5
click at [115, 105] on p "Una Propuesta Estratégica de ACIERTA SRL para Save the Children" at bounding box center [150, 106] width 163 height 6
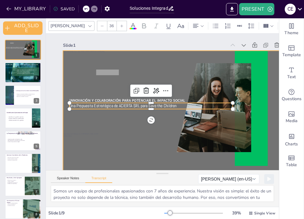
click at [134, 132] on div at bounding box center [177, 115] width 229 height 129
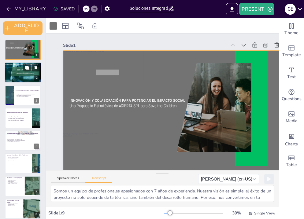
click at [13, 75] on div at bounding box center [26, 71] width 28 height 9
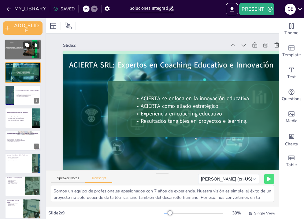
click at [17, 54] on div at bounding box center [23, 49] width 37 height 21
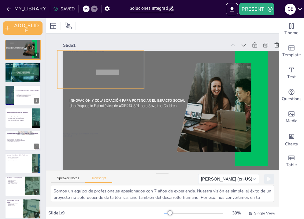
click at [119, 75] on div at bounding box center [100, 69] width 87 height 38
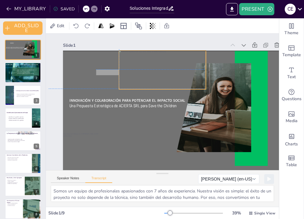
drag, startPoint x: 133, startPoint y: 79, endPoint x: 199, endPoint y: 78, distance: 66.9
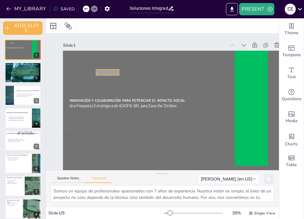
click at [102, 74] on div at bounding box center [107, 72] width 23 height 6
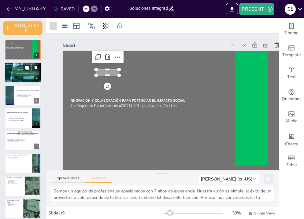
click at [15, 75] on div at bounding box center [26, 71] width 28 height 9
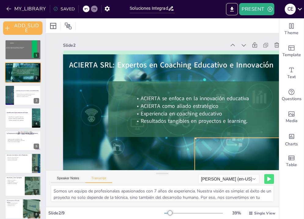
click at [236, 166] on div at bounding box center [238, 157] width 87 height 38
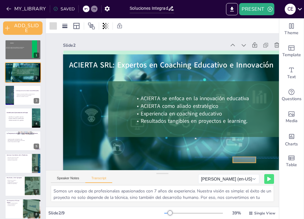
drag, startPoint x: 111, startPoint y: 72, endPoint x: 248, endPoint y: 158, distance: 161.1
click at [248, 158] on div at bounding box center [243, 160] width 23 height 6
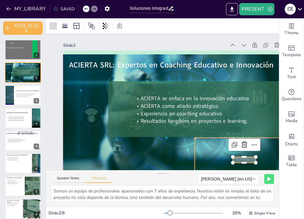
click at [218, 155] on div at bounding box center [238, 157] width 87 height 38
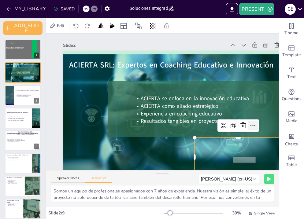
click at [254, 125] on icon at bounding box center [252, 125] width 7 height 7
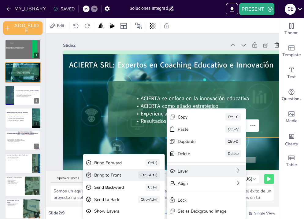
click at [112, 176] on div "Bring to Front" at bounding box center [107, 175] width 27 height 6
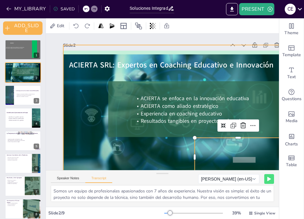
click at [108, 162] on div at bounding box center [171, 109] width 217 height 128
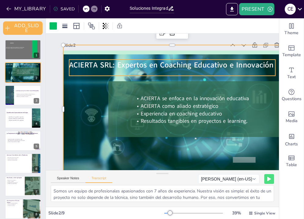
click at [98, 64] on span "ACIERTA SRL: Expertos en Coaching Educativo e Innovación" at bounding box center [171, 65] width 204 height 10
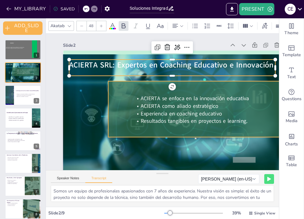
click at [117, 111] on div at bounding box center [194, 109] width 173 height 56
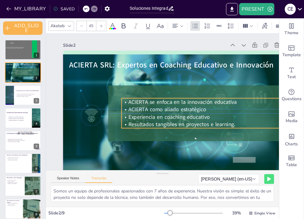
drag, startPoint x: 168, startPoint y: 113, endPoint x: 156, endPoint y: 114, distance: 12.3
click at [156, 114] on span "Experiencia en coaching educativo" at bounding box center [168, 116] width 81 height 7
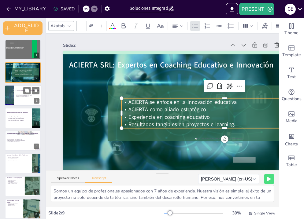
click at [17, 97] on p "Reportes a entidades financieras" at bounding box center [28, 96] width 24 height 1
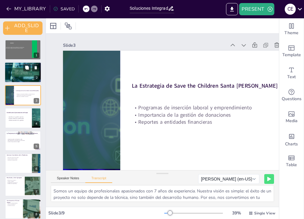
click at [23, 77] on div at bounding box center [22, 71] width 35 height 20
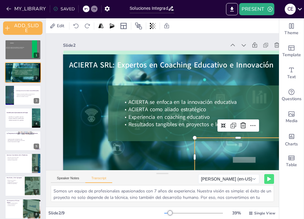
click at [222, 153] on div at bounding box center [238, 157] width 87 height 38
click at [16, 99] on div at bounding box center [23, 95] width 37 height 21
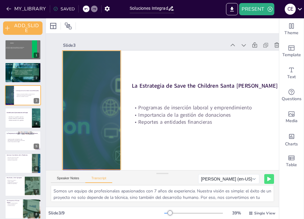
click at [89, 69] on div at bounding box center [91, 110] width 58 height 119
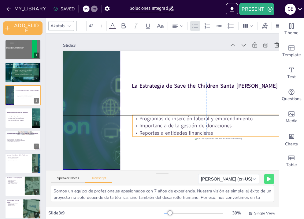
drag, startPoint x: 166, startPoint y: 117, endPoint x: 166, endPoint y: 126, distance: 9.2
click at [166, 126] on p "Importancia de la gestión de donaciones" at bounding box center [207, 125] width 149 height 7
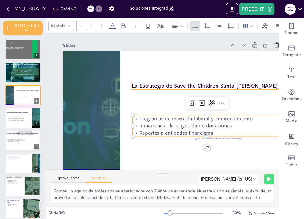
type input "47"
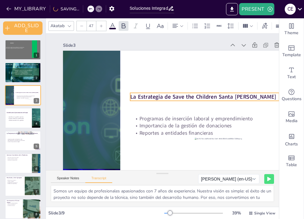
drag, startPoint x: 156, startPoint y: 87, endPoint x: 155, endPoint y: 98, distance: 11.1
click at [155, 98] on strong "La Estrategia de Save the Children Santa [PERSON_NAME]" at bounding box center [203, 97] width 146 height 8
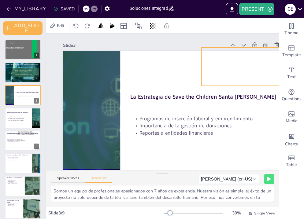
drag, startPoint x: 241, startPoint y: 162, endPoint x: 247, endPoint y: 71, distance: 90.7
click at [247, 71] on div at bounding box center [244, 66] width 87 height 38
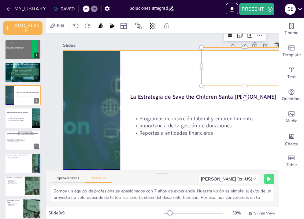
click at [167, 76] on div at bounding box center [177, 115] width 229 height 129
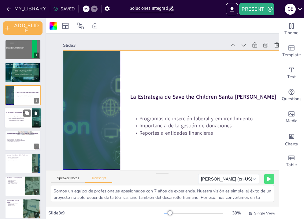
click at [26, 126] on div at bounding box center [23, 118] width 37 height 21
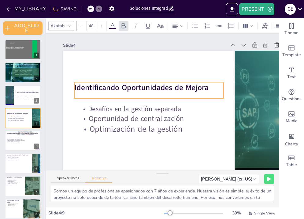
drag, startPoint x: 122, startPoint y: 85, endPoint x: 121, endPoint y: 90, distance: 5.2
click at [121, 90] on strong "Identificando Oportunidades de Mejora" at bounding box center [141, 87] width 134 height 10
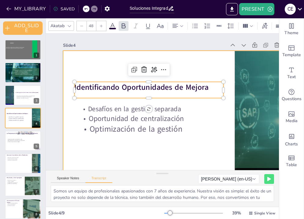
click at [115, 65] on div at bounding box center [177, 115] width 229 height 129
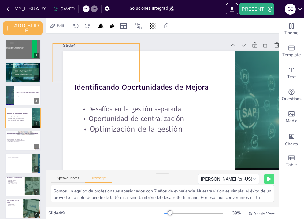
drag, startPoint x: 203, startPoint y: 145, endPoint x: 62, endPoint y: 51, distance: 169.8
click at [62, 51] on div "Slide 1 Innovación y Colaboración para Potenciar el Impacto Social Una Propuest…" at bounding box center [177, 107] width 263 height 146
click at [17, 147] on div at bounding box center [23, 140] width 37 height 21
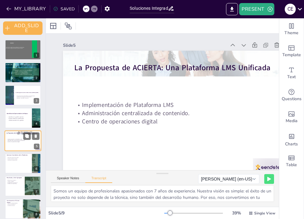
scroll to position [14, 0]
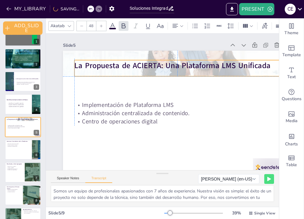
drag, startPoint x: 159, startPoint y: 68, endPoint x: 160, endPoint y: 64, distance: 4.1
click at [160, 64] on strong "La Propuesta de ACIERTA: Una Plataforma LMS Unificada" at bounding box center [172, 65] width 196 height 10
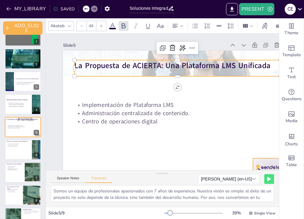
click at [260, 162] on div at bounding box center [271, 167] width 36 height 18
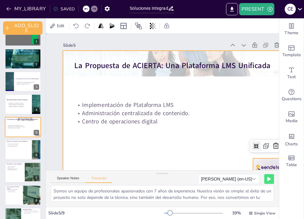
click at [234, 157] on div at bounding box center [177, 115] width 229 height 129
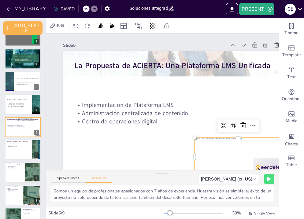
click at [260, 163] on div at bounding box center [238, 157] width 87 height 38
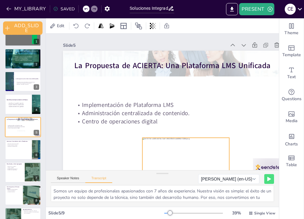
drag, startPoint x: 244, startPoint y: 145, endPoint x: 189, endPoint y: 143, distance: 55.6
click at [189, 143] on div at bounding box center [185, 157] width 87 height 38
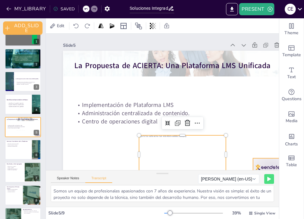
click at [260, 164] on div at bounding box center [271, 167] width 36 height 18
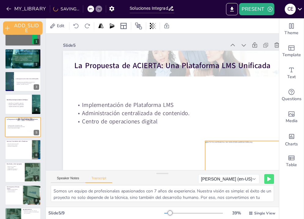
drag, startPoint x: 178, startPoint y: 150, endPoint x: 244, endPoint y: 155, distance: 65.5
click at [244, 155] on div at bounding box center [248, 160] width 87 height 38
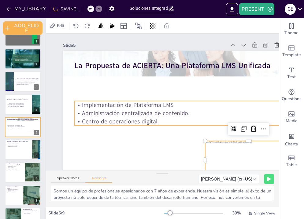
click at [126, 118] on p "Centro de operaciones digital" at bounding box center [177, 121] width 206 height 8
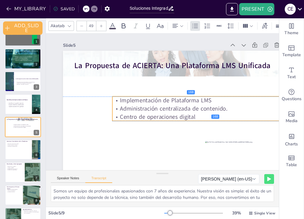
drag, startPoint x: 161, startPoint y: 121, endPoint x: 199, endPoint y: 119, distance: 37.9
click at [199, 119] on p "Centro de operaciones digital" at bounding box center [215, 117] width 206 height 8
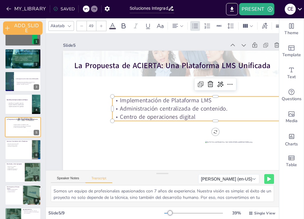
click at [197, 118] on p "Centro de operaciones digital" at bounding box center [215, 117] width 206 height 8
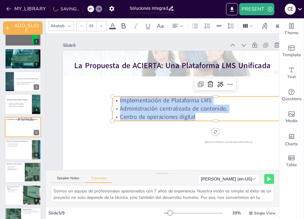
drag, startPoint x: 197, startPoint y: 118, endPoint x: 118, endPoint y: 99, distance: 81.4
click at [118, 99] on div "Implementación de Plataforma LMS Administración centralizada de contenido. Cent…" at bounding box center [215, 109] width 206 height 24
click at [101, 27] on icon at bounding box center [101, 26] width 4 height 4
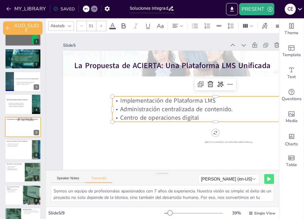
click at [101, 27] on icon at bounding box center [101, 26] width 4 height 4
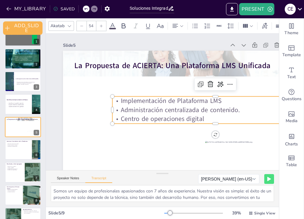
click at [101, 27] on icon at bounding box center [101, 26] width 4 height 4
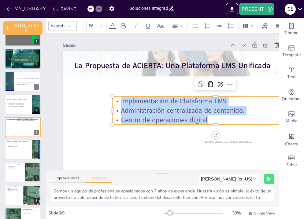
click at [101, 27] on icon at bounding box center [101, 26] width 4 height 4
type input "57"
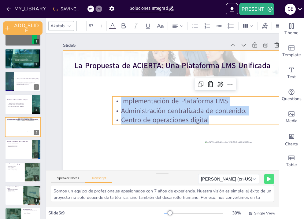
click at [108, 140] on div at bounding box center [177, 115] width 229 height 129
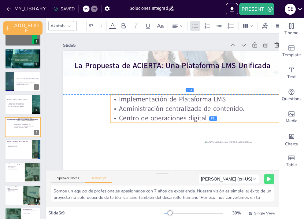
click at [144, 118] on p "Centro de operaciones digital" at bounding box center [213, 118] width 206 height 9
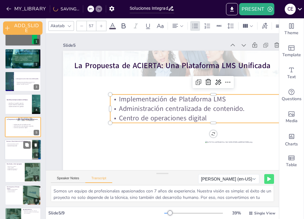
click at [23, 155] on div at bounding box center [23, 149] width 37 height 21
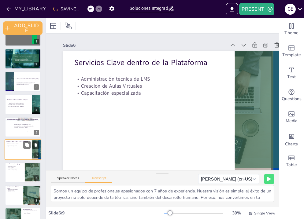
scroll to position [27, 0]
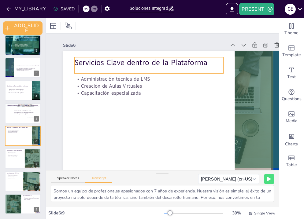
click at [123, 71] on div "Servicios Clave dentro de la Plataforma" at bounding box center [148, 65] width 149 height 16
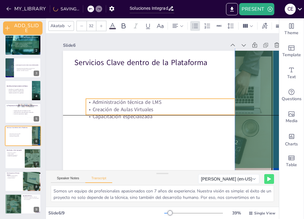
drag, startPoint x: 124, startPoint y: 88, endPoint x: 137, endPoint y: 111, distance: 25.9
click at [137, 111] on p "Creación de Aulas Virtuales" at bounding box center [160, 109] width 149 height 7
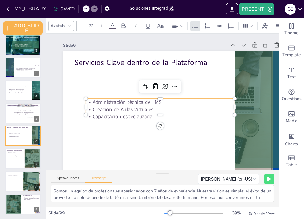
click at [104, 24] on div at bounding box center [101, 26] width 10 height 10
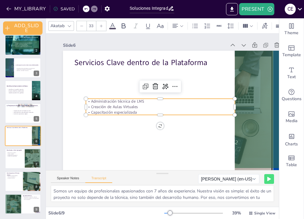
click at [104, 24] on div at bounding box center [101, 26] width 10 height 10
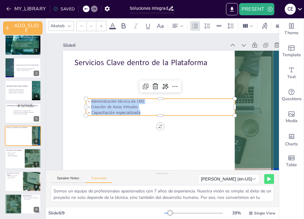
drag, startPoint x: 143, startPoint y: 111, endPoint x: 89, endPoint y: 100, distance: 55.8
click at [89, 100] on div "Administración técnica de LMS Creación de Aulas Virtuales Capacitación especial…" at bounding box center [160, 107] width 149 height 17
click at [101, 28] on div at bounding box center [101, 26] width 10 height 10
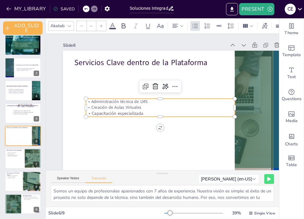
click at [101, 28] on div at bounding box center [101, 26] width 10 height 10
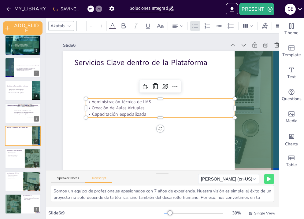
click at [101, 28] on div at bounding box center [101, 26] width 10 height 10
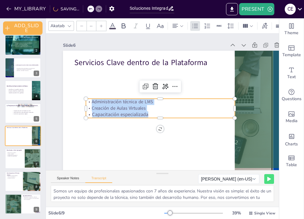
click at [101, 28] on div at bounding box center [101, 26] width 10 height 10
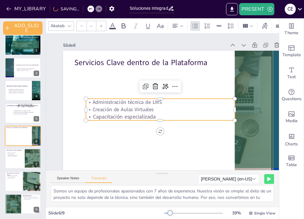
click at [101, 28] on div at bounding box center [101, 26] width 10 height 10
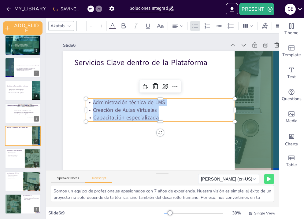
click at [101, 28] on div at bounding box center [101, 26] width 10 height 10
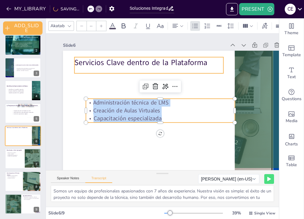
click at [102, 64] on p "Servicios Clave dentro de la Plataforma" at bounding box center [148, 62] width 149 height 11
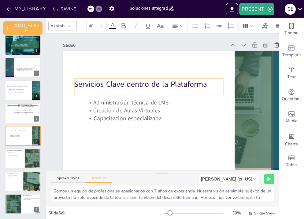
drag, startPoint x: 102, startPoint y: 64, endPoint x: 102, endPoint y: 85, distance: 21.7
click at [102, 85] on p "Servicios Clave dentro de la Plataforma" at bounding box center [148, 84] width 149 height 11
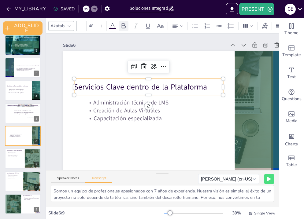
click at [122, 29] on icon at bounding box center [123, 25] width 7 height 7
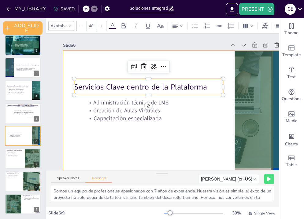
drag, startPoint x: 209, startPoint y: 88, endPoint x: 67, endPoint y: 85, distance: 142.7
click at [67, 85] on div "Administración técnica de LMS Creación de Aulas Virtuales Capacitación especial…" at bounding box center [177, 115] width 229 height 129
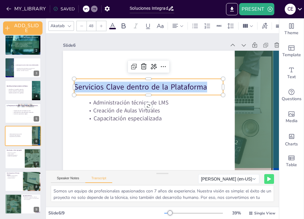
drag, startPoint x: 214, startPoint y: 87, endPoint x: 76, endPoint y: 88, distance: 137.7
click at [76, 88] on p "Servicios Clave dentro de la Plataforma" at bounding box center [148, 87] width 149 height 11
click at [125, 25] on icon at bounding box center [124, 25] width 4 height 5
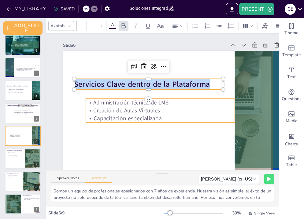
click at [195, 100] on p "Administración técnica de LMS" at bounding box center [160, 103] width 149 height 8
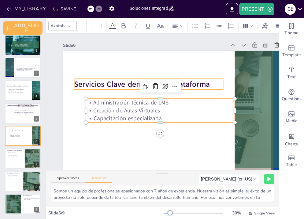
click at [205, 87] on span "Servicios Clave dentro de la Plataforma" at bounding box center [142, 84] width 136 height 10
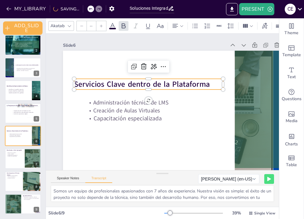
type input "48"
click at [111, 85] on span "Servicios Clave dentro de la Plataforma" at bounding box center [142, 84] width 136 height 10
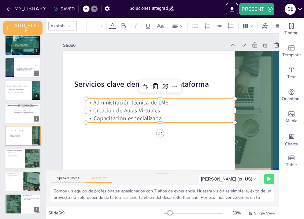
click at [157, 120] on span "Capacitación especializada" at bounding box center [127, 118] width 68 height 8
click at [159, 112] on span "Creación de Aulas Virtuales" at bounding box center [126, 111] width 67 height 8
type input "47"
click at [160, 112] on span "Creación de Aulas Virtuales" at bounding box center [126, 111] width 67 height 8
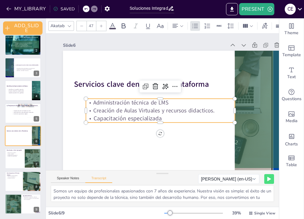
click at [199, 111] on span "Creación de Aulas Virtuales y recursos didacticos." at bounding box center [153, 111] width 121 height 8
click at [166, 118] on p "Capacitación especializada" at bounding box center [160, 118] width 149 height 8
click at [94, 119] on span "Capacitación especializada" at bounding box center [127, 118] width 68 height 8
type input "47"
click at [222, 111] on p "Creación de Aulas Virtuales y recursos didácticos." at bounding box center [160, 111] width 149 height 8
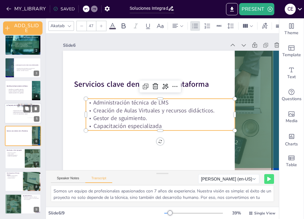
click at [27, 114] on p "Centro de operaciones digital" at bounding box center [28, 114] width 33 height 2
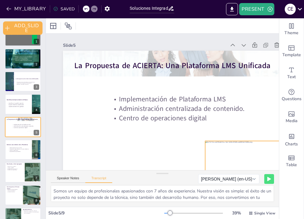
click at [243, 160] on div at bounding box center [248, 160] width 87 height 38
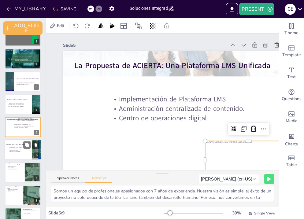
click at [9, 154] on div at bounding box center [23, 149] width 37 height 21
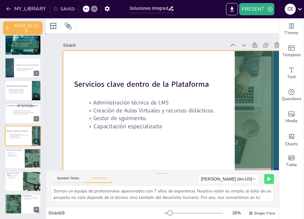
click at [142, 150] on div at bounding box center [177, 115] width 229 height 129
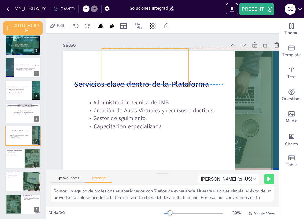
drag, startPoint x: 221, startPoint y: 151, endPoint x: 118, endPoint y: 57, distance: 139.7
click at [118, 57] on div at bounding box center [145, 68] width 87 height 38
click at [10, 166] on div at bounding box center [23, 158] width 37 height 21
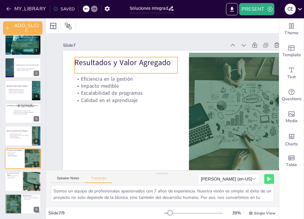
click at [106, 68] on div "Resultados y Valor Agregado" at bounding box center [125, 65] width 103 height 16
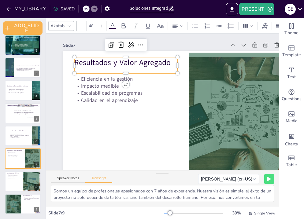
click at [123, 64] on p "Resultados y Valor Agregado" at bounding box center [125, 62] width 103 height 11
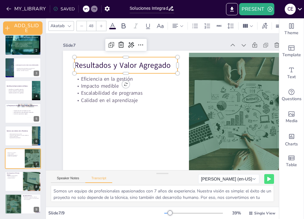
click at [123, 64] on span "Resultados y Valor Agregado" at bounding box center [122, 65] width 96 height 10
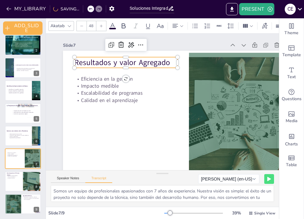
click at [142, 63] on span "Resultados y valor Agregado" at bounding box center [122, 62] width 96 height 10
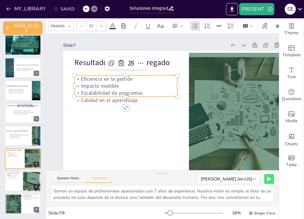
click at [104, 84] on p "Impacto medible" at bounding box center [125, 85] width 103 height 7
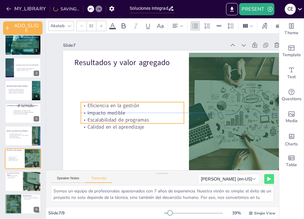
drag, startPoint x: 104, startPoint y: 84, endPoint x: 111, endPoint y: 109, distance: 25.6
click at [111, 109] on div "Eficiencia en la gestión Impacto medible Escalabilidad de programas Calidad en …" at bounding box center [132, 116] width 103 height 28
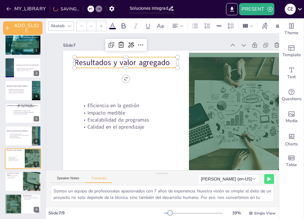
type input "48"
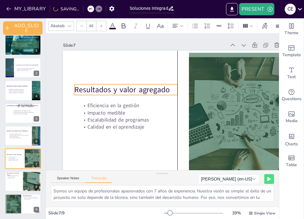
drag, startPoint x: 107, startPoint y: 62, endPoint x: 106, endPoint y: 89, distance: 27.2
click at [106, 89] on span "Resultados y valor agregado" at bounding box center [121, 89] width 95 height 10
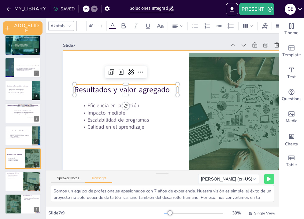
click at [97, 62] on div at bounding box center [177, 115] width 229 height 129
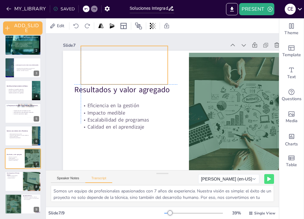
drag, startPoint x: 222, startPoint y: 153, endPoint x: 96, endPoint y: 60, distance: 156.8
click at [96, 60] on div at bounding box center [124, 65] width 87 height 38
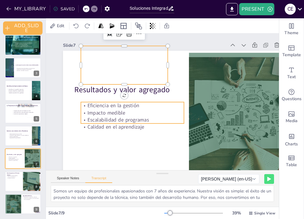
click at [138, 108] on p "Eficiencia en la gestión" at bounding box center [132, 105] width 103 height 7
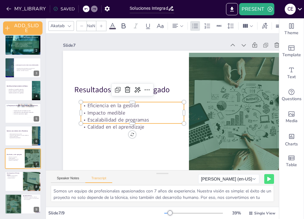
type input "32"
click at [139, 106] on p "Eficiencia en la gestión" at bounding box center [132, 105] width 103 height 7
click at [124, 104] on p "Eficiencia en la gestión" at bounding box center [132, 105] width 103 height 7
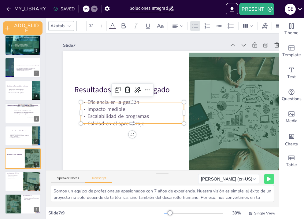
click at [142, 104] on p "Eficiencia en la gestión" at bounding box center [132, 102] width 103 height 7
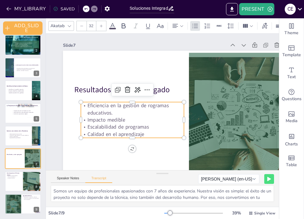
click at [148, 106] on span "Eficiencia en la gestión de rogramas educativos." at bounding box center [127, 109] width 81 height 14
click at [130, 119] on p "Impacto medible" at bounding box center [132, 119] width 103 height 7
click at [158, 120] on span "Impacto medible a traves de reortes" at bounding box center [127, 119] width 81 height 7
click at [172, 120] on p "Impacto medible a traves de reportes" at bounding box center [132, 119] width 103 height 7
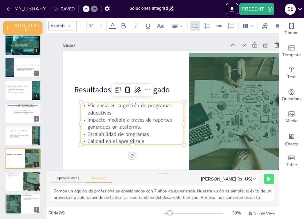
click at [113, 128] on span "Impacto medible a traves de reportes generados or lataforma." at bounding box center [129, 123] width 84 height 14
click at [121, 127] on span "Impacto medible a traves de reportes generados por lataforma." at bounding box center [129, 123] width 84 height 14
click at [150, 135] on p "Escalabilidad de programas" at bounding box center [132, 133] width 103 height 7
click at [13, 185] on div at bounding box center [23, 181] width 37 height 21
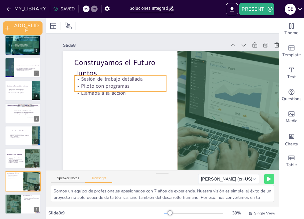
click at [116, 83] on p "Piloto con programas" at bounding box center [120, 85] width 92 height 7
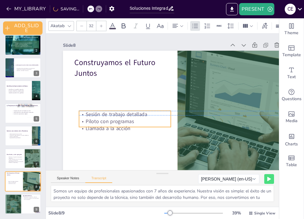
drag, startPoint x: 116, startPoint y: 83, endPoint x: 121, endPoint y: 117, distance: 33.9
click at [121, 117] on div "Sesión de trabajo detallada Piloto con programas Llamada a la acción" at bounding box center [125, 121] width 92 height 21
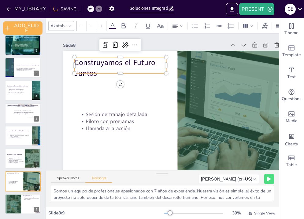
type input "48"
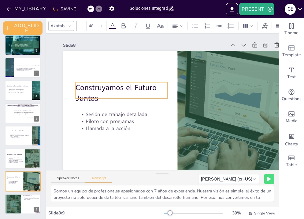
drag, startPoint x: 97, startPoint y: 67, endPoint x: 98, endPoint y: 92, distance: 25.1
click at [98, 92] on p "Construyamos el Futuro Juntos" at bounding box center [121, 92] width 92 height 21
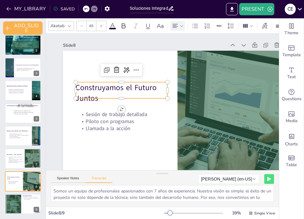
click at [182, 28] on div at bounding box center [177, 25] width 12 height 7
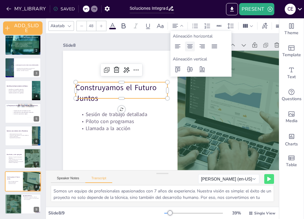
click at [189, 49] on icon at bounding box center [189, 46] width 7 height 7
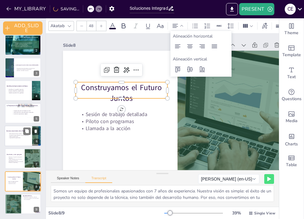
click at [17, 135] on span "Creación de Aulas Virtuales y recursos didácticos." at bounding box center [19, 135] width 20 height 1
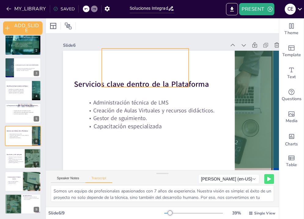
click at [133, 70] on div at bounding box center [145, 68] width 87 height 38
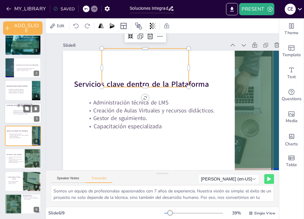
click at [22, 112] on p "Administración centralizada de contenido." at bounding box center [28, 112] width 33 height 2
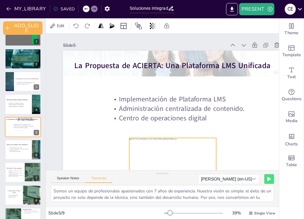
drag, startPoint x: 239, startPoint y: 158, endPoint x: 164, endPoint y: 155, distance: 75.8
click at [164, 155] on div at bounding box center [172, 157] width 87 height 38
click at [24, 155] on div at bounding box center [23, 149] width 37 height 21
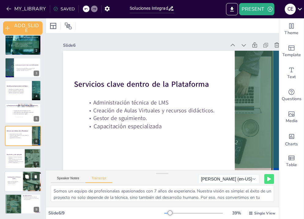
click at [16, 188] on div at bounding box center [23, 181] width 37 height 21
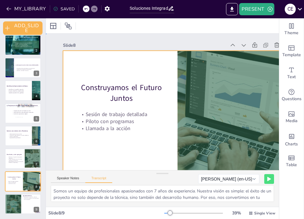
click at [124, 65] on div at bounding box center [177, 115] width 229 height 129
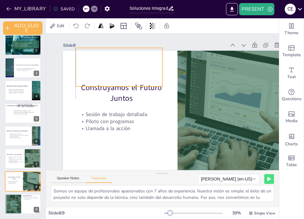
drag, startPoint x: 124, startPoint y: 65, endPoint x: 96, endPoint y: 65, distance: 28.1
click at [96, 65] on div at bounding box center [118, 67] width 87 height 38
click at [19, 206] on div at bounding box center [13, 204] width 17 height 21
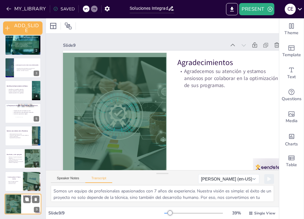
scroll to position [9, 0]
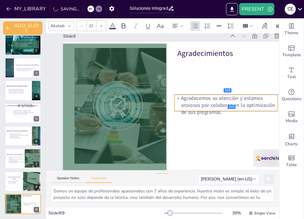
drag, startPoint x: 202, startPoint y: 71, endPoint x: 199, endPoint y: 107, distance: 36.8
click at [199, 107] on p "Agradecemos su atención y estamos ansiosos por colaborar en la optimización de …" at bounding box center [225, 105] width 103 height 21
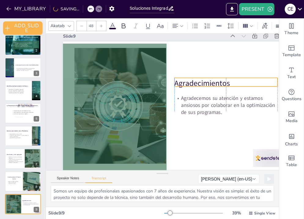
drag, startPoint x: 195, startPoint y: 55, endPoint x: 192, endPoint y: 85, distance: 30.0
click at [192, 85] on p "Agradecimientos" at bounding box center [225, 83] width 103 height 11
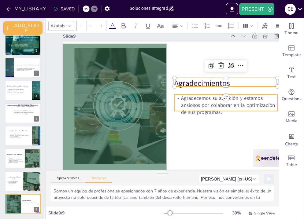
click at [234, 111] on div "Agradecimientos Agradecemos su atención y estamos ansiosos por colaborar en la …" at bounding box center [177, 106] width 229 height 129
type input "32"
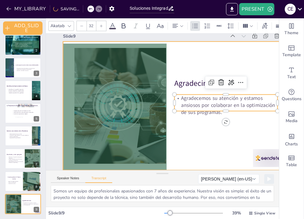
click at [213, 59] on div at bounding box center [177, 106] width 229 height 129
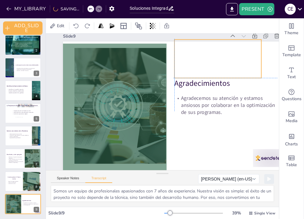
drag, startPoint x: 167, startPoint y: 64, endPoint x: 239, endPoint y: 63, distance: 71.5
click at [239, 63] on div at bounding box center [217, 58] width 87 height 38
click at [261, 156] on div at bounding box center [271, 158] width 36 height 18
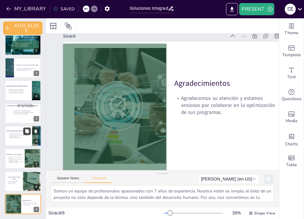
scroll to position [0, 0]
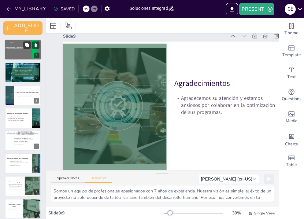
click at [27, 55] on div at bounding box center [29, 49] width 32 height 14
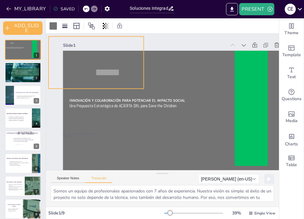
click at [81, 72] on div at bounding box center [96, 62] width 95 height 52
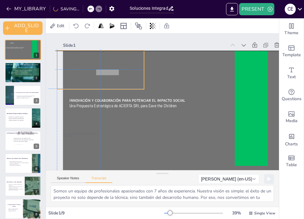
drag, startPoint x: 144, startPoint y: 73, endPoint x: 97, endPoint y: 74, distance: 46.4
click at [97, 74] on div at bounding box center [100, 70] width 87 height 38
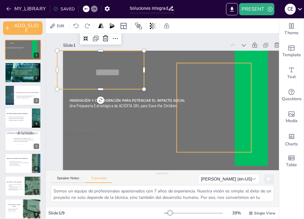
click at [201, 124] on div at bounding box center [213, 107] width 201 height 89
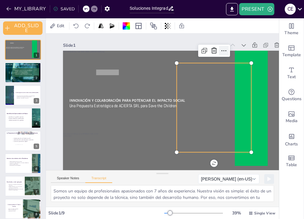
click at [225, 53] on icon at bounding box center [223, 50] width 7 height 7
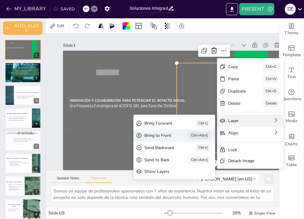
click at [169, 133] on div "Bring to Front" at bounding box center [157, 136] width 27 height 6
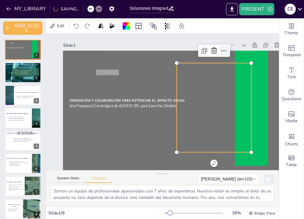
click at [223, 50] on icon at bounding box center [223, 50] width 7 height 7
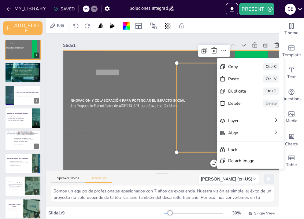
click at [159, 84] on div at bounding box center [177, 115] width 229 height 129
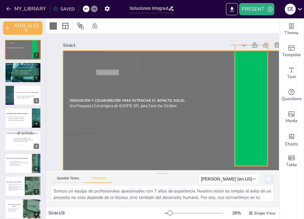
click at [255, 106] on div at bounding box center [250, 105] width 33 height 121
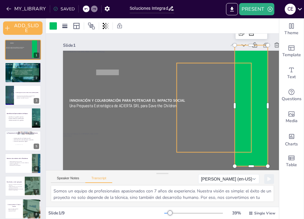
click at [211, 109] on div at bounding box center [213, 107] width 201 height 89
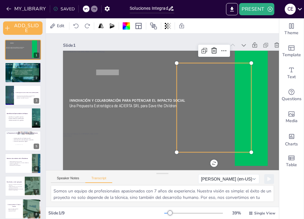
click at [208, 114] on div at bounding box center [213, 107] width 201 height 89
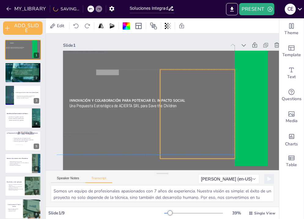
drag, startPoint x: 208, startPoint y: 114, endPoint x: 191, endPoint y: 118, distance: 17.6
click at [191, 118] on div at bounding box center [197, 113] width 201 height 89
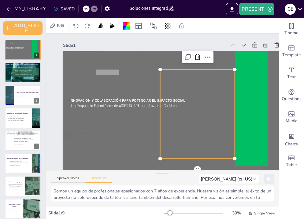
click at [191, 118] on div at bounding box center [197, 113] width 201 height 89
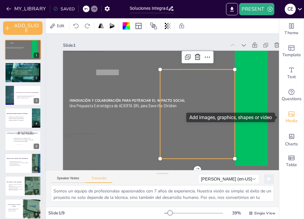
click at [291, 119] on span "Media" at bounding box center [291, 121] width 12 height 7
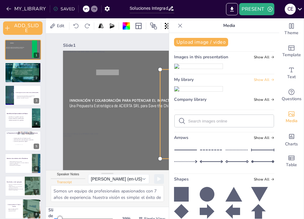
click at [271, 82] on icon at bounding box center [272, 80] width 4 height 4
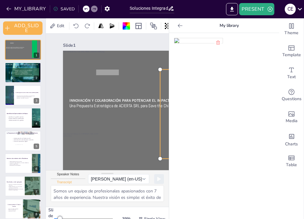
click at [180, 23] on icon at bounding box center [180, 26] width 6 height 6
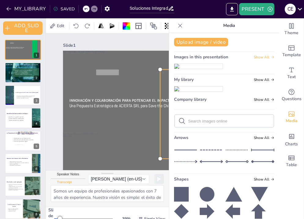
click at [268, 58] on span "Show All" at bounding box center [263, 57] width 20 height 4
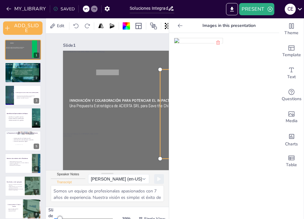
click at [179, 23] on icon at bounding box center [180, 26] width 6 height 6
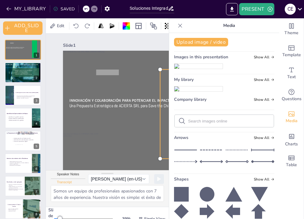
click at [180, 24] on icon at bounding box center [180, 26] width 6 height 6
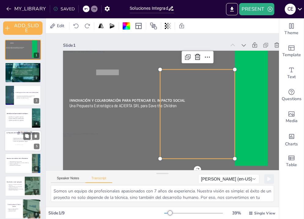
click at [16, 143] on div at bounding box center [23, 140] width 37 height 21
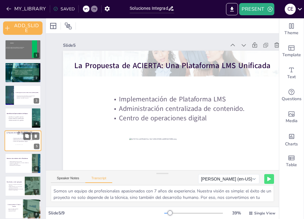
scroll to position [14, 0]
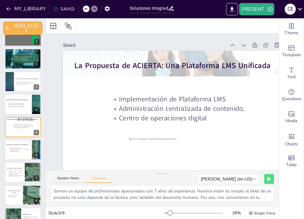
click at [18, 42] on div at bounding box center [23, 36] width 37 height 21
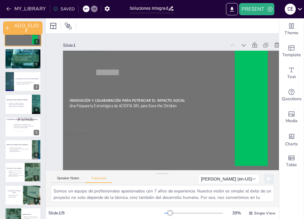
scroll to position [0, 0]
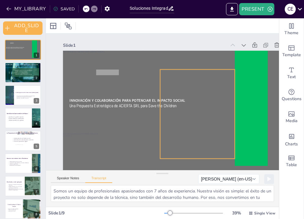
click at [194, 127] on div at bounding box center [197, 113] width 201 height 89
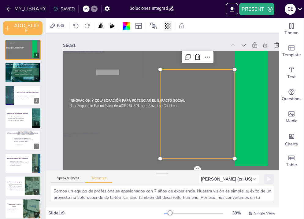
click at [166, 26] on icon at bounding box center [165, 26] width 1 height 6
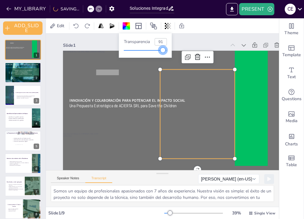
type input "100"
drag, startPoint x: 164, startPoint y: 51, endPoint x: 170, endPoint y: 53, distance: 6.5
click at [170, 53] on div "Transparencia 100" at bounding box center [145, 45] width 53 height 24
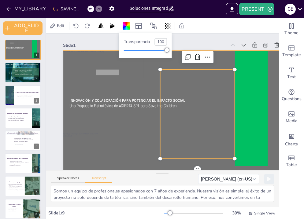
click at [143, 152] on div at bounding box center [177, 115] width 229 height 129
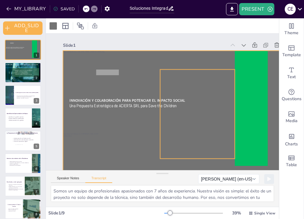
click at [182, 141] on div at bounding box center [197, 113] width 201 height 89
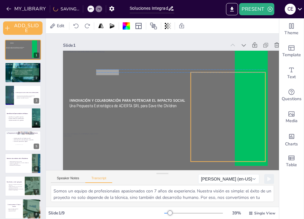
drag, startPoint x: 182, startPoint y: 141, endPoint x: 213, endPoint y: 142, distance: 30.6
click at [213, 142] on div at bounding box center [227, 116] width 201 height 89
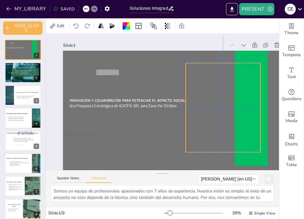
drag, startPoint x: 213, startPoint y: 142, endPoint x: 209, endPoint y: 131, distance: 11.7
click at [209, 131] on div at bounding box center [222, 107] width 201 height 89
click at [165, 38] on div "Slide 1 Innovación y Colaboración para Potenciar el Impacto Social Una Propuest…" at bounding box center [177, 107] width 229 height 146
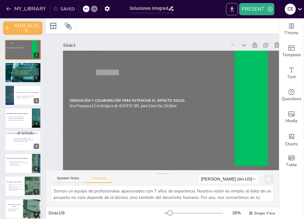
click at [233, 10] on icon "EXPORT_TO_POWERPOINT" at bounding box center [231, 9] width 6 height 6
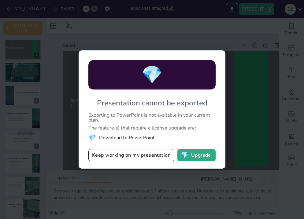
click at [142, 121] on div "Exporting to PowerPoint is not available in your current plan." at bounding box center [151, 118] width 127 height 10
click at [122, 154] on button "Keep working on my presentation" at bounding box center [131, 155] width 86 height 12
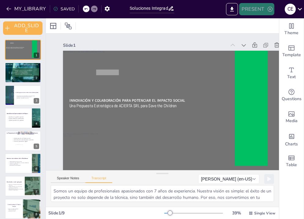
click at [259, 11] on button "PRESENT" at bounding box center [256, 9] width 35 height 12
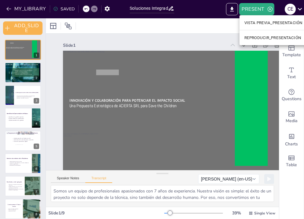
click at [274, 24] on font "VISTA PREVIA_PRESENTACIÓN" at bounding box center [273, 22] width 58 height 5
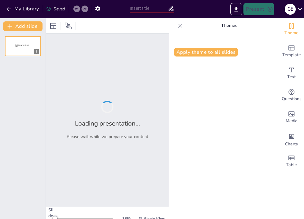
type input "Soluciones Integradas: Optimizando la Gestión de Programas"
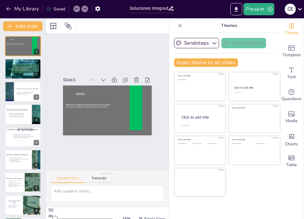
click at [132, 155] on div "Slide 1 Innovación y Colaboración para Potenciar el Impacto Social Una Propuest…" at bounding box center [107, 102] width 123 height 137
click at [239, 11] on icon "Export to PowerPoint" at bounding box center [236, 9] width 6 height 6
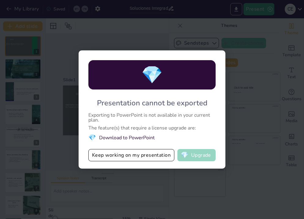
click at [198, 157] on button "💎 Upgrade" at bounding box center [196, 155] width 38 height 12
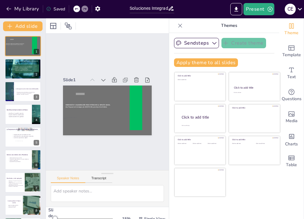
click at [181, 27] on icon at bounding box center [180, 26] width 6 height 6
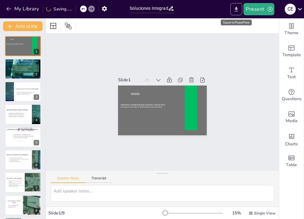
click at [237, 13] on button "Export to PowerPoint" at bounding box center [236, 9] width 12 height 12
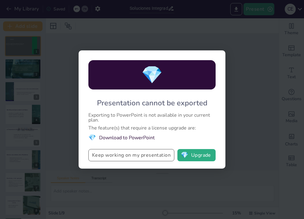
click at [144, 156] on button "Keep working on my presentation" at bounding box center [131, 155] width 86 height 12
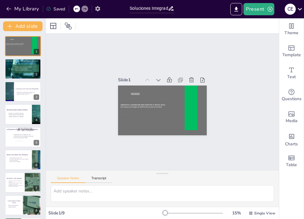
click at [100, 9] on icon "button" at bounding box center [97, 8] width 6 height 6
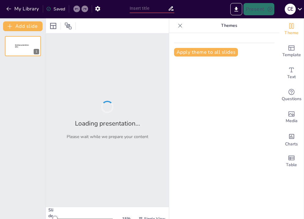
type input "Soluciones Integradas: Optimizando la Gestión de Programas"
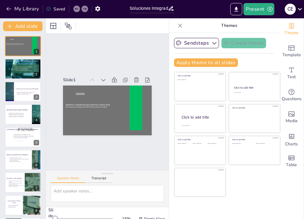
click at [297, 10] on icon at bounding box center [299, 9] width 8 height 8
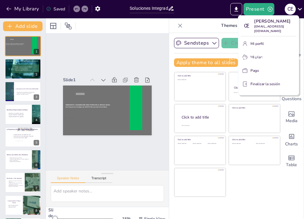
click at [278, 32] on font "[EMAIL_ADDRESS][DOMAIN_NAME]" at bounding box center [269, 28] width 30 height 9
click at [238, 12] on div at bounding box center [152, 109] width 304 height 219
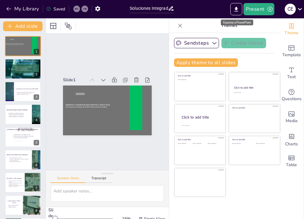
click at [238, 12] on icon "Export to PowerPoint" at bounding box center [236, 9] width 6 height 6
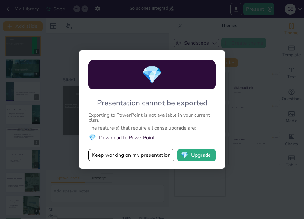
click at [251, 104] on div "💎 Presentation cannot be exported Exporting to PowerPoint is not available in y…" at bounding box center [152, 109] width 304 height 219
click at [161, 31] on div "💎 Presentation cannot be exported Exporting to PowerPoint is not available in y…" at bounding box center [152, 109] width 304 height 219
click at [259, 25] on div "💎 Presentation cannot be exported Exporting to PowerPoint is not available in y…" at bounding box center [152, 109] width 304 height 219
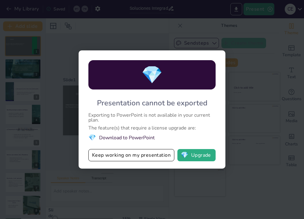
click at [275, 31] on div "💎 Presentation cannot be exported Exporting to PowerPoint is not available in y…" at bounding box center [152, 109] width 304 height 219
click at [131, 153] on button "Keep working on my presentation" at bounding box center [131, 155] width 86 height 12
